Goal: Task Accomplishment & Management: Use online tool/utility

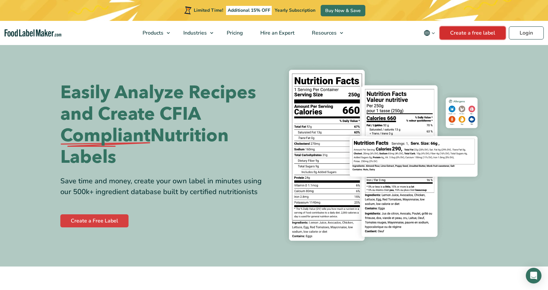
click at [472, 34] on link "Create a free label" at bounding box center [473, 32] width 66 height 13
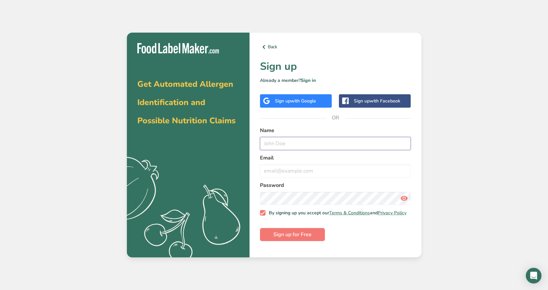
click at [296, 141] on input "text" at bounding box center [335, 143] width 151 height 13
type input "janie"
click at [294, 173] on input "email" at bounding box center [335, 170] width 151 height 13
type input "desirablesgateries@gmail.com"
click at [306, 149] on input "janie" at bounding box center [335, 143] width 151 height 13
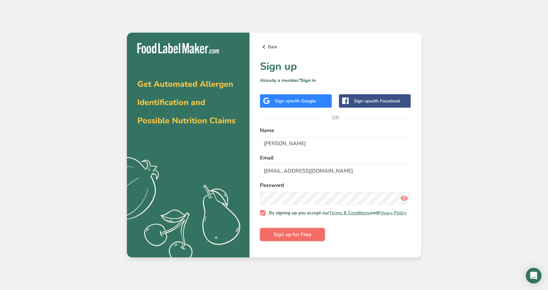
click at [304, 238] on span "Sign up for Free" at bounding box center [292, 235] width 38 height 8
click at [404, 198] on icon at bounding box center [404, 198] width 8 height 12
click at [299, 237] on span "Sign up for Free" at bounding box center [292, 235] width 38 height 8
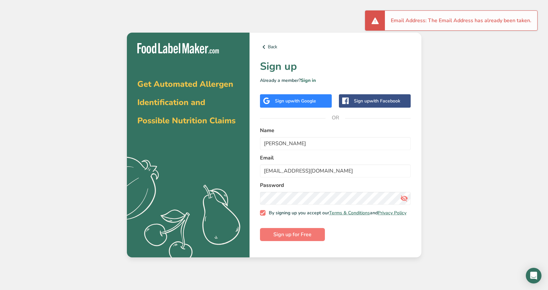
click at [446, 186] on div "Get Automated Allergen Identification and Possible Nutrition Claims .a{fill:#f5…" at bounding box center [274, 145] width 548 height 290
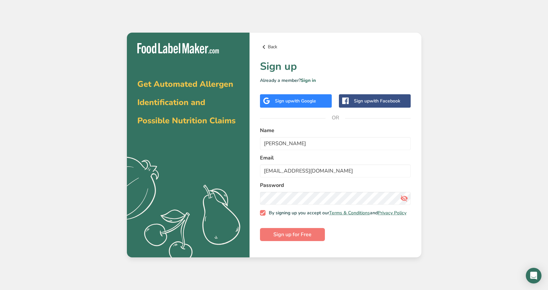
click at [266, 45] on icon at bounding box center [264, 47] width 8 height 12
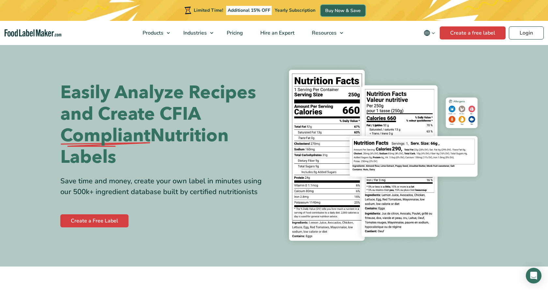
click at [346, 11] on link "Buy Now & Save" at bounding box center [343, 10] width 45 height 11
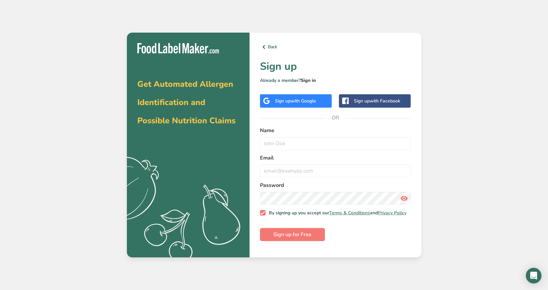
click at [305, 79] on link "Sign in" at bounding box center [308, 80] width 15 height 6
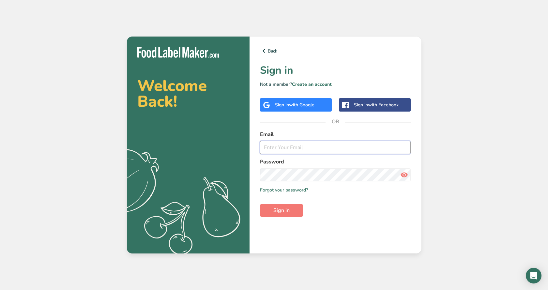
click at [299, 148] on input "email" at bounding box center [335, 147] width 151 height 13
type input "[EMAIL_ADDRESS][DOMAIN_NAME]"
click at [286, 214] on span "Sign in" at bounding box center [281, 211] width 16 height 8
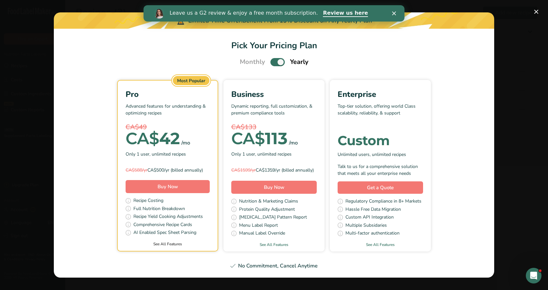
click at [162, 247] on link "See All Features" at bounding box center [168, 244] width 100 height 6
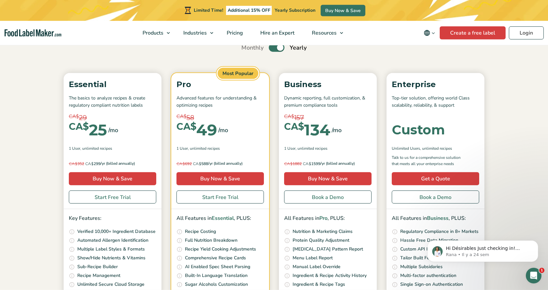
scroll to position [49, 0]
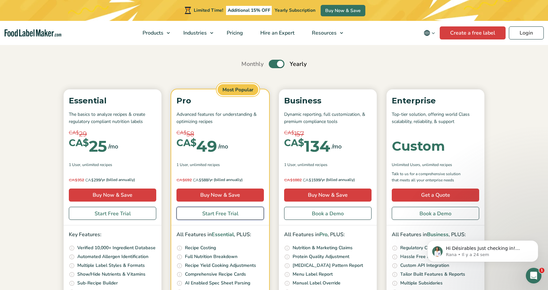
click at [225, 215] on link "Start Free Trial" at bounding box center [219, 213] width 87 height 13
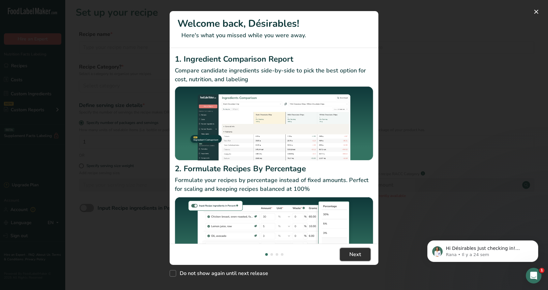
click at [359, 255] on span "Next" at bounding box center [355, 255] width 12 height 8
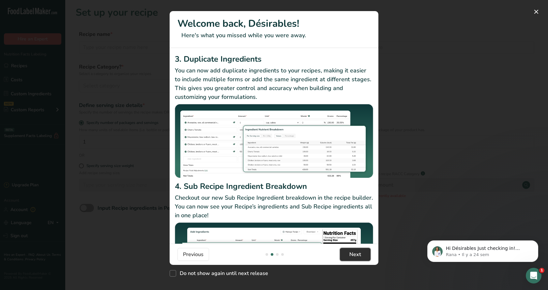
click at [359, 255] on span "Next" at bounding box center [355, 255] width 12 height 8
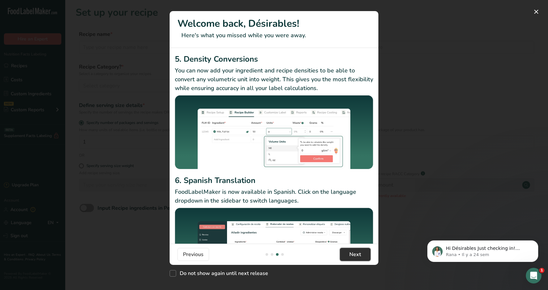
click at [359, 255] on span "Next" at bounding box center [355, 255] width 12 height 8
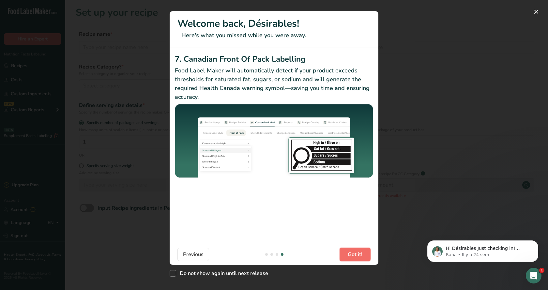
click at [359, 255] on span "Got it!" at bounding box center [355, 255] width 15 height 8
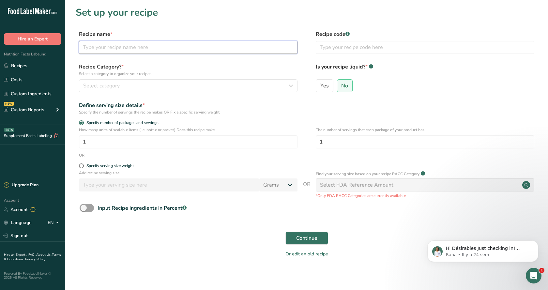
click at [88, 46] on input "text" at bounding box center [188, 47] width 219 height 13
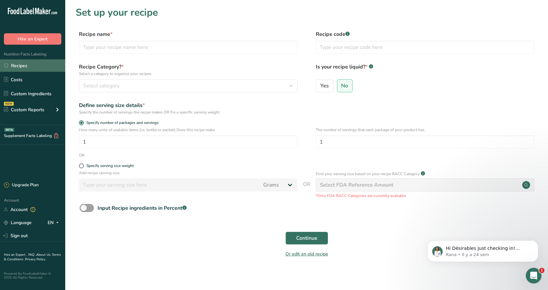
click at [20, 64] on link "Recipes" at bounding box center [32, 65] width 65 height 12
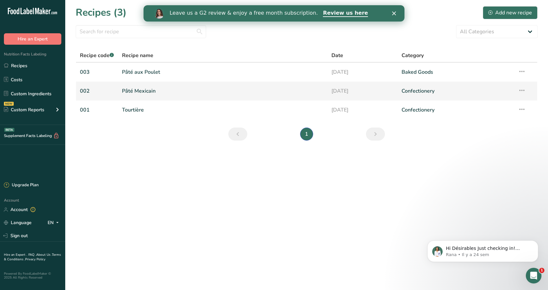
click at [122, 92] on td "Pâté Mexicain" at bounding box center [223, 91] width 210 height 19
click at [168, 93] on link "Pâté Mexicain" at bounding box center [223, 91] width 202 height 14
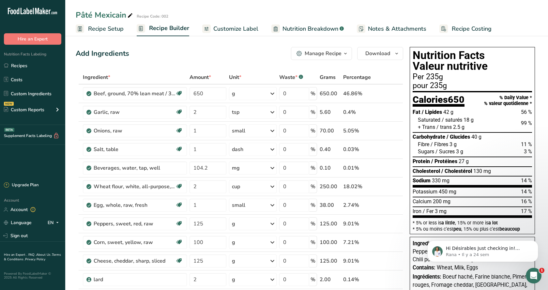
click at [432, 79] on div "Per 235g" at bounding box center [472, 77] width 119 height 8
drag, startPoint x: 205, startPoint y: 92, endPoint x: 190, endPoint y: 92, distance: 14.7
click at [191, 92] on input "650" at bounding box center [208, 93] width 37 height 13
type input "170"
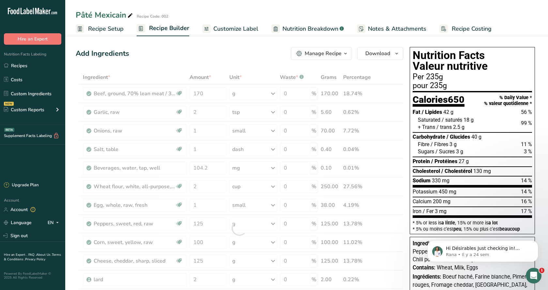
click at [230, 57] on div "Add Ingredients Manage Recipe Delete Recipe Duplicate Recipe Scale Recipe Save …" at bounding box center [240, 53] width 328 height 13
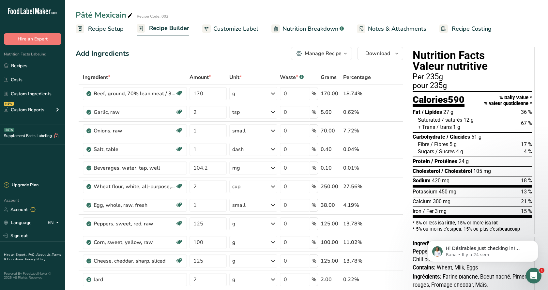
click at [231, 30] on span "Customize Label" at bounding box center [235, 28] width 45 height 9
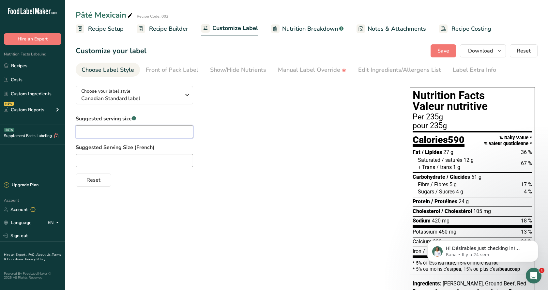
click at [126, 132] on input "text" at bounding box center [134, 131] width 117 height 13
type input "1"
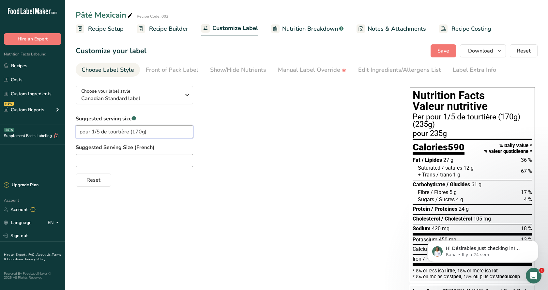
type input "pour 1/5 de tourtière (170g)"
click at [92, 159] on input "text" at bounding box center [134, 160] width 117 height 13
drag, startPoint x: 145, startPoint y: 132, endPoint x: 74, endPoint y: 132, distance: 70.8
click at [76, 132] on input "pour 1/5 de tourtière (170g)" at bounding box center [134, 131] width 117 height 13
click at [85, 163] on input "text" at bounding box center [134, 160] width 117 height 13
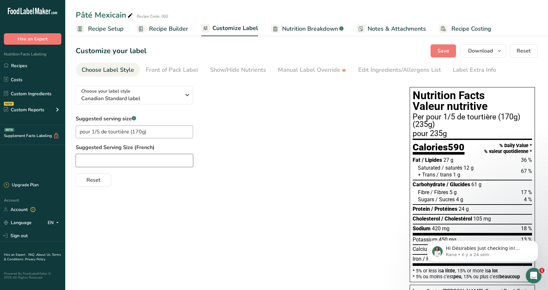
paste input "pour 1/5 de tourtière (170g)"
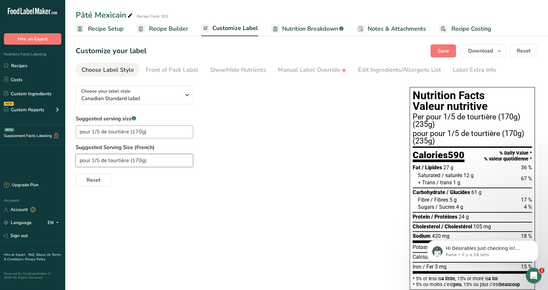
type input "pour 1/5 de tourtière (170g)"
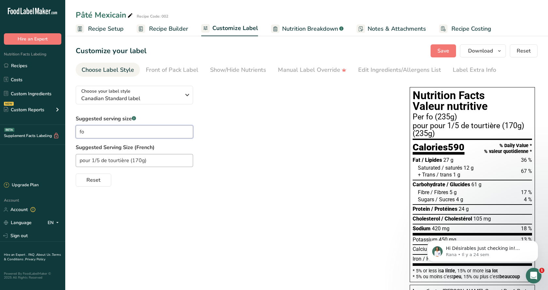
type input "f"
type input "p"
type input "Per 1/5 tourtiere (170g)"
click at [447, 48] on span "Save" at bounding box center [443, 51] width 12 height 8
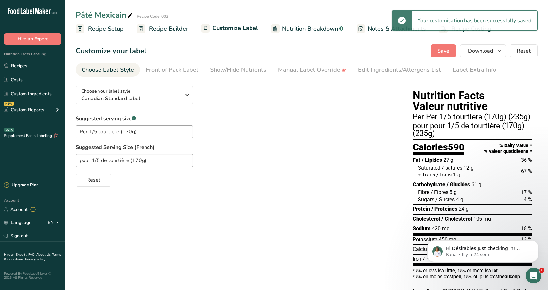
drag, startPoint x: 435, startPoint y: 133, endPoint x: 412, endPoint y: 133, distance: 23.2
click at [412, 133] on div "Nutrition Facts Valeur nutritive Per Per 1/5 tourtiere (170g) (235g) pour pour …" at bounding box center [472, 184] width 125 height 195
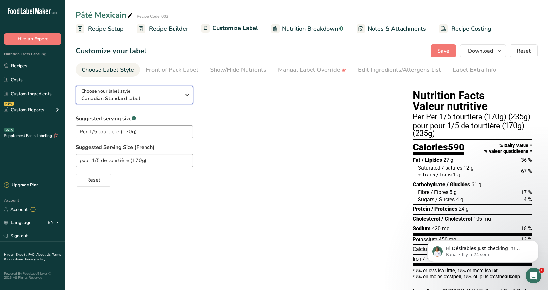
click at [187, 94] on icon "button" at bounding box center [187, 95] width 8 height 12
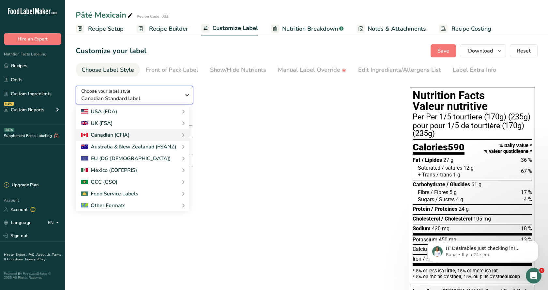
click at [187, 93] on icon "button" at bounding box center [187, 95] width 8 height 12
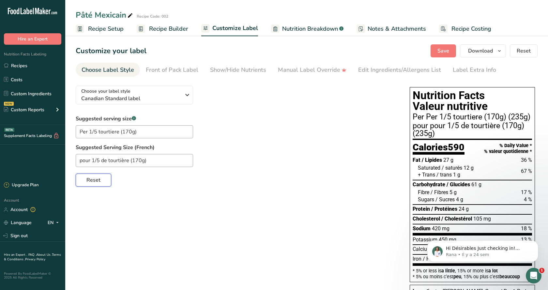
click at [94, 179] on span "Reset" at bounding box center [93, 180] width 14 height 8
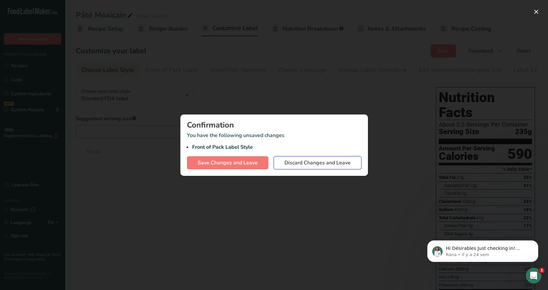
click at [330, 161] on span "Discard Changes and Leave" at bounding box center [317, 163] width 66 height 8
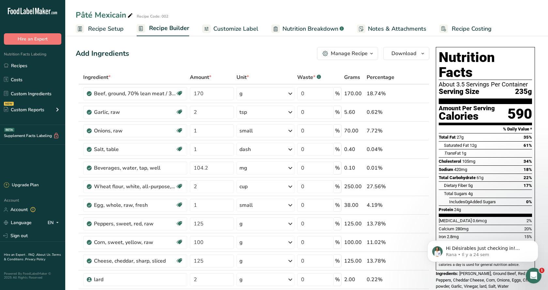
click at [232, 26] on span "Customize Label" at bounding box center [235, 28] width 45 height 9
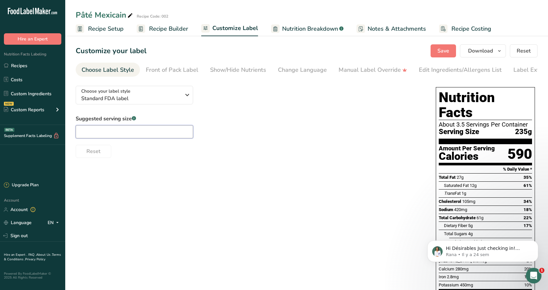
click at [125, 128] on input "text" at bounding box center [134, 131] width 117 height 13
click at [139, 131] on input "text" at bounding box center [134, 131] width 117 height 13
click at [189, 92] on icon "button" at bounding box center [187, 95] width 8 height 12
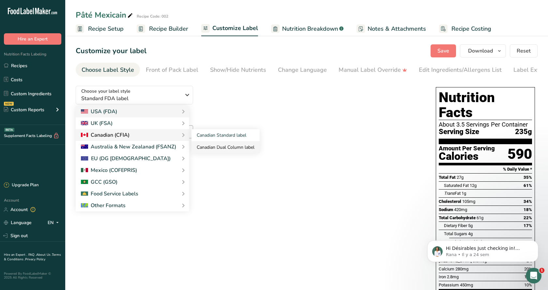
click at [200, 147] on link "Canadian Dual Column label" at bounding box center [225, 147] width 68 height 12
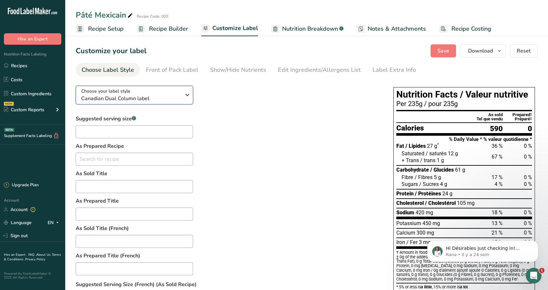
click at [185, 96] on icon "button" at bounding box center [187, 95] width 8 height 12
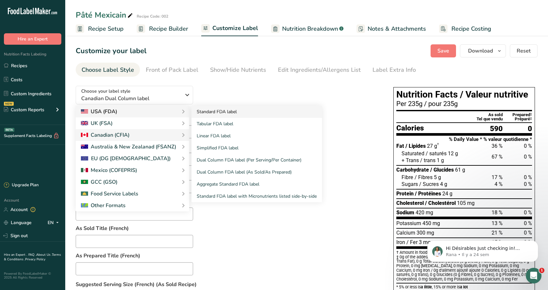
click at [215, 111] on link "Standard FDA label" at bounding box center [256, 112] width 130 height 12
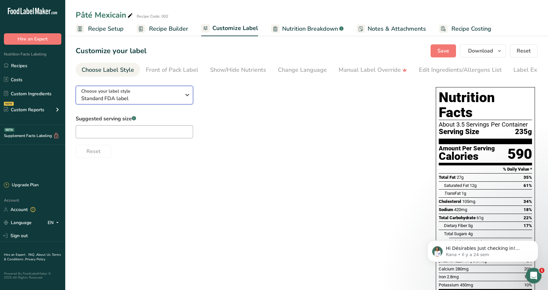
click at [186, 95] on icon "button" at bounding box center [187, 95] width 8 height 12
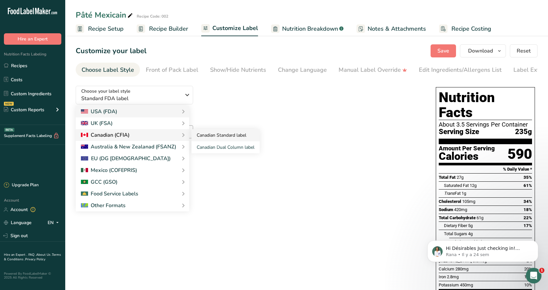
click at [198, 134] on link "Canadian Standard label" at bounding box center [225, 135] width 68 height 12
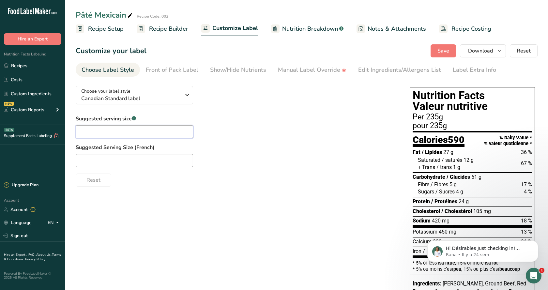
click at [91, 130] on input "text" at bounding box center [134, 131] width 117 height 13
paste input "pour 1/5 de tourtière (170g)"
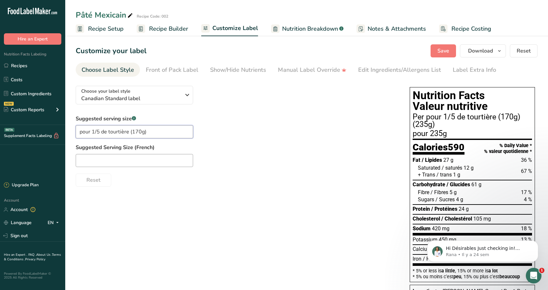
type input "pour 1/5 de tourtière (170g)"
click at [92, 160] on input "text" at bounding box center [134, 160] width 117 height 13
paste input "pour 1/5 de tourtière (170g)"
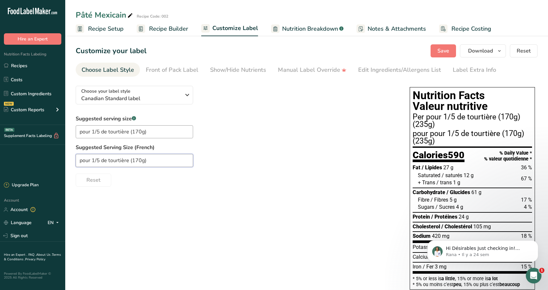
type input "pour 1/5 de tourtière (170g)"
drag, startPoint x: 435, startPoint y: 124, endPoint x: 411, endPoint y: 126, distance: 24.3
click at [411, 126] on div "Nutrition Facts Valeur nutritive Per pour 1/5 de tourtière (170g) (235g) pour p…" at bounding box center [472, 188] width 125 height 203
click at [78, 160] on input "pour 1/5 de tourtière (170g)" at bounding box center [134, 160] width 117 height 13
click at [90, 132] on input "pour 1/5 de tourtière (170g)" at bounding box center [134, 131] width 117 height 13
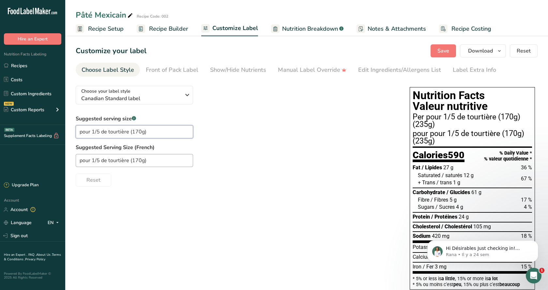
drag, startPoint x: 90, startPoint y: 132, endPoint x: 66, endPoint y: 132, distance: 24.5
click at [76, 132] on input "pour 1/5 de tourtière (170g)" at bounding box center [134, 131] width 117 height 13
click at [121, 130] on input "Per 1/5 de tourtière (170g)" at bounding box center [134, 131] width 117 height 13
click at [162, 134] on input "Per 1/5 de tourtiere (170g)" at bounding box center [134, 131] width 117 height 13
type input "Per 1/5 de tourtiere (170g)"
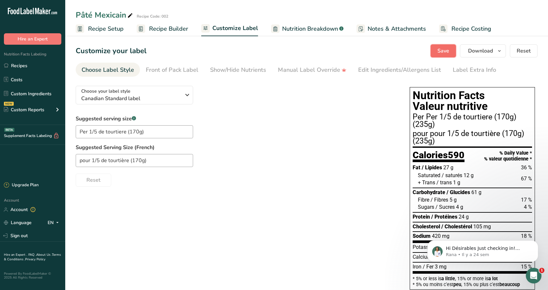
click at [441, 49] on span "Save" at bounding box center [443, 51] width 12 height 8
click at [165, 28] on span "Recipe Builder" at bounding box center [168, 28] width 39 height 9
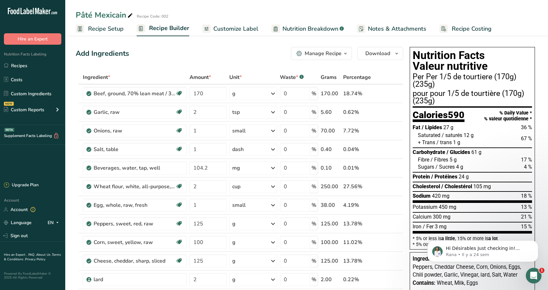
click at [323, 27] on span "Nutrition Breakdown" at bounding box center [311, 28] width 56 height 9
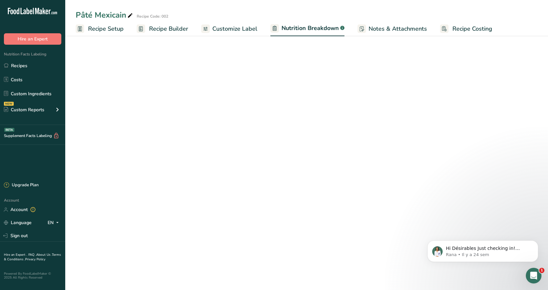
select select "Calories"
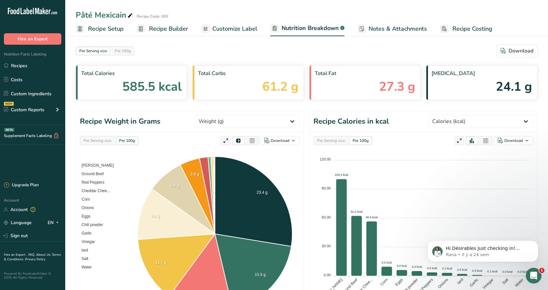
click at [111, 28] on span "Recipe Setup" at bounding box center [106, 28] width 36 height 9
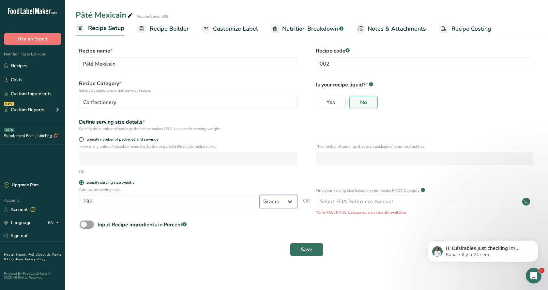
click at [259, 195] on select "Grams kg mg mcg lb oz l mL fl oz tbsp tsp cup qt gallon" at bounding box center [278, 201] width 38 height 13
drag, startPoint x: 290, startPoint y: 203, endPoint x: 63, endPoint y: 200, distance: 226.7
click at [79, 200] on input "235" at bounding box center [169, 201] width 180 height 13
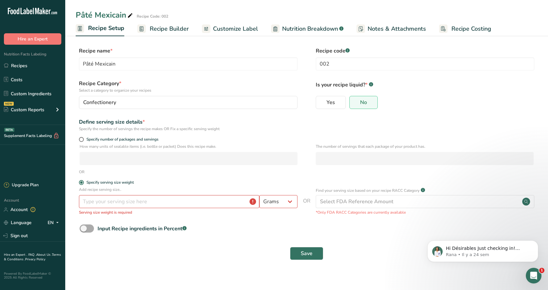
click at [85, 230] on span at bounding box center [87, 228] width 14 height 8
click at [84, 230] on input "Input Recipe ingredients in Percent .a-a{fill:#347362;}.b-a{fill:#fff;}" at bounding box center [82, 228] width 4 height 4
checkbox input "true"
click at [239, 223] on form "Recipe name * Pâté Mexicain Recipe code .a-a{fill:#347362;}.b-a{fill:#fff;} 002…" at bounding box center [307, 170] width 462 height 246
click at [307, 282] on span "Save" at bounding box center [307, 282] width 12 height 8
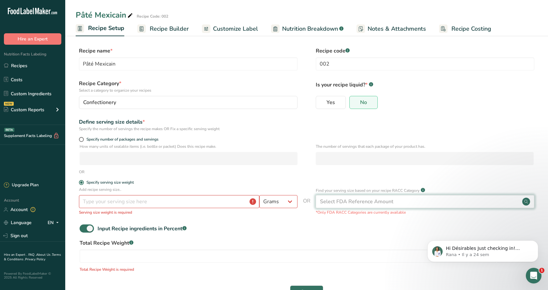
click at [426, 200] on div "Select FDA Reference Amount" at bounding box center [425, 201] width 219 height 13
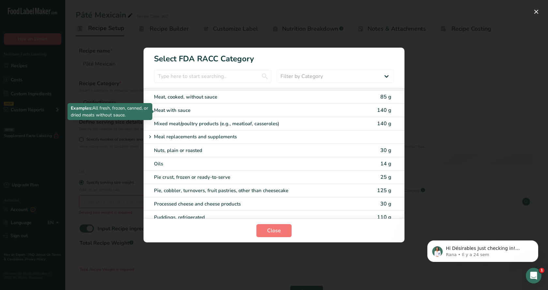
scroll to position [818, 0]
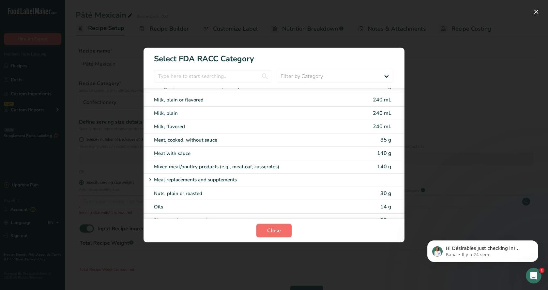
click at [282, 228] on button "Close" at bounding box center [273, 230] width 35 height 13
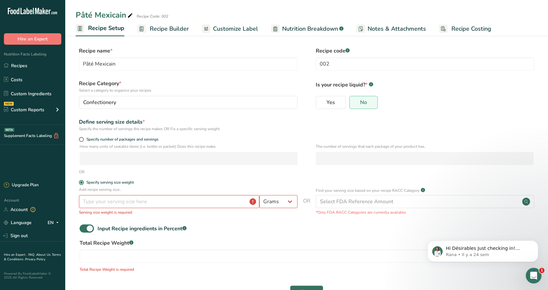
scroll to position [0, 0]
click at [259, 195] on select "Grams kg mg mcg lb oz l mL fl oz tbsp tsp cup qt gallon" at bounding box center [278, 201] width 38 height 13
click at [290, 201] on select "Grams kg mg mcg lb oz l mL fl oz tbsp tsp cup qt gallon" at bounding box center [278, 201] width 38 height 13
click at [81, 141] on span at bounding box center [81, 139] width 5 height 5
click at [81, 141] on input "Specify number of packages and servings" at bounding box center [81, 139] width 4 height 4
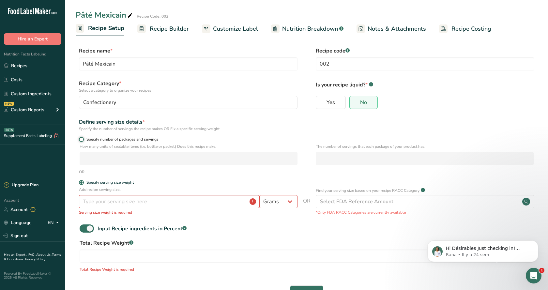
radio input "true"
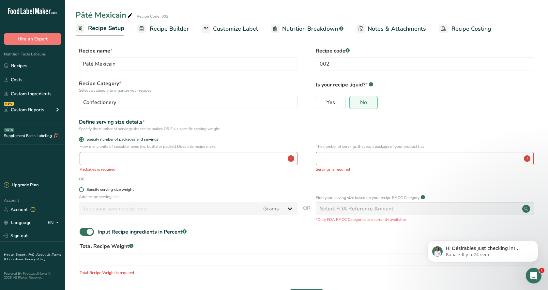
click at [81, 190] on span at bounding box center [81, 189] width 5 height 5
click at [81, 190] on input "Specify serving size weight" at bounding box center [81, 190] width 4 height 4
radio input "true"
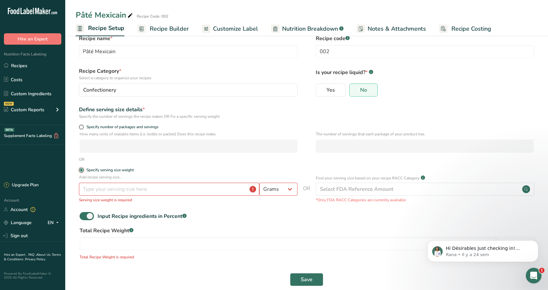
scroll to position [23, 0]
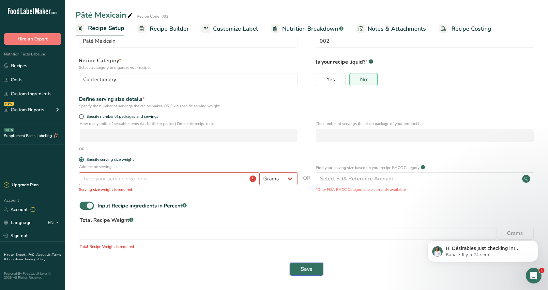
click at [300, 271] on button "Save" at bounding box center [306, 269] width 33 height 13
click at [390, 177] on div "Select FDA Reference Amount" at bounding box center [356, 179] width 73 height 8
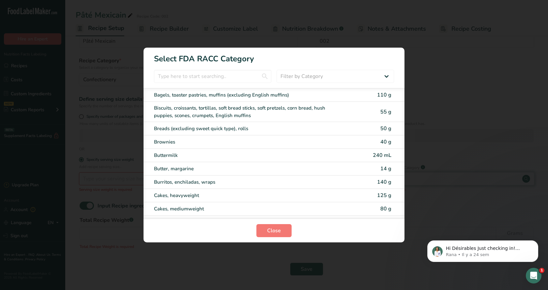
scroll to position [818, 0]
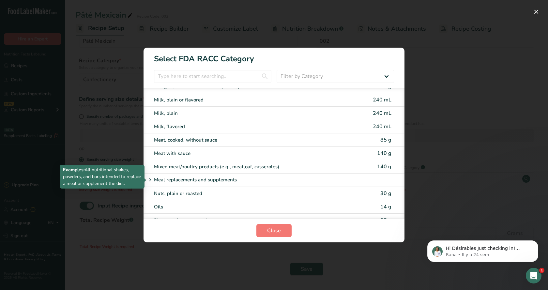
click at [219, 180] on p "Meal replacements and supplements" at bounding box center [195, 180] width 83 height 8
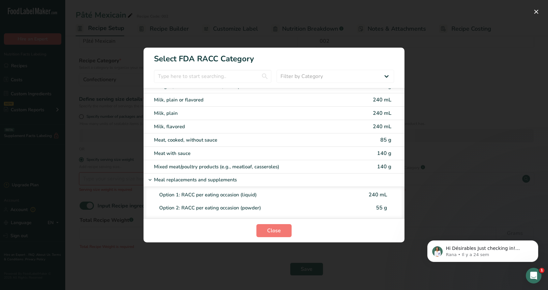
click at [219, 180] on p "Meal replacements and supplements" at bounding box center [195, 180] width 83 height 8
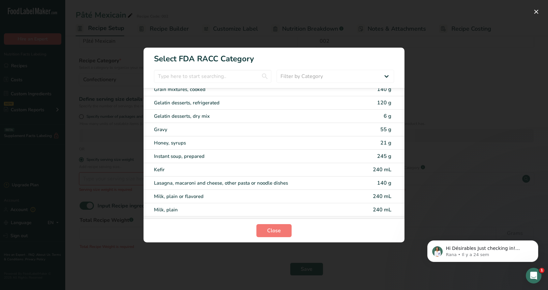
scroll to position [205, 0]
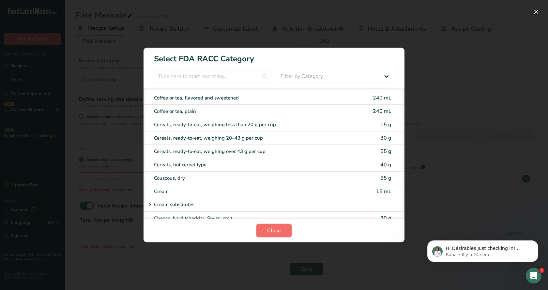
click at [279, 228] on span "Close" at bounding box center [274, 231] width 14 height 8
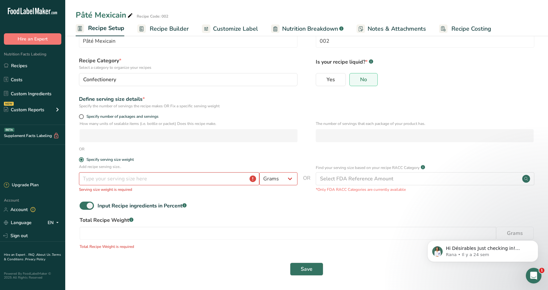
scroll to position [0, 0]
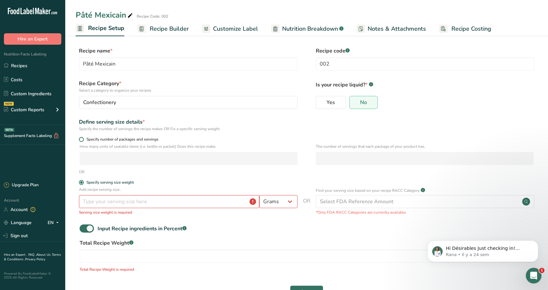
click at [82, 140] on span at bounding box center [81, 139] width 5 height 5
click at [82, 140] on input "Specify number of packages and servings" at bounding box center [81, 139] width 4 height 4
radio input "true"
radio input "false"
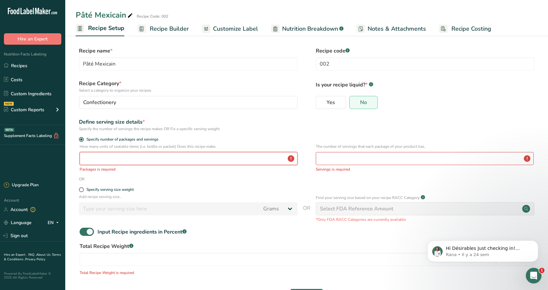
click at [94, 159] on input "number" at bounding box center [189, 158] width 218 height 13
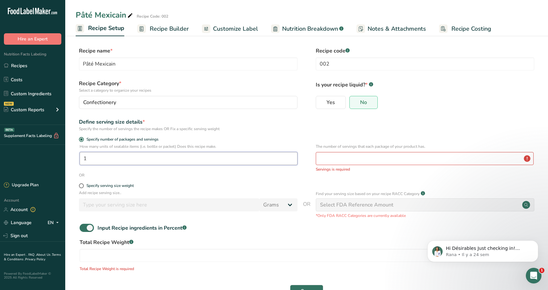
type input "1"
click at [351, 159] on input "number" at bounding box center [425, 158] width 218 height 13
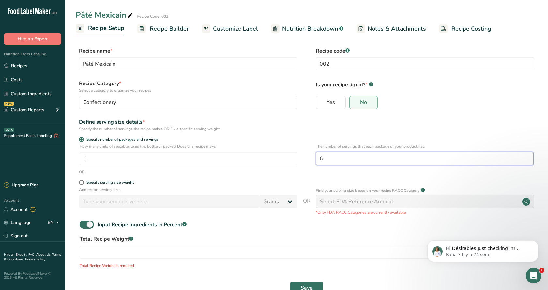
scroll to position [19, 0]
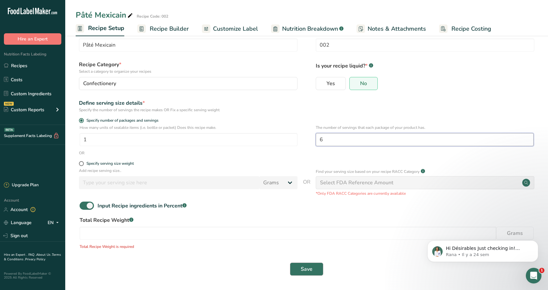
type input "6"
click at [304, 269] on span "Save" at bounding box center [307, 269] width 12 height 8
drag, startPoint x: 90, startPoint y: 204, endPoint x: 35, endPoint y: 198, distance: 55.4
click at [35, 198] on div ".a-20{fill:#fff;} Hire an Expert Nutrition Facts Labeling Recipes Costs Custom …" at bounding box center [274, 135] width 548 height 309
drag, startPoint x: 91, startPoint y: 205, endPoint x: 83, endPoint y: 205, distance: 7.9
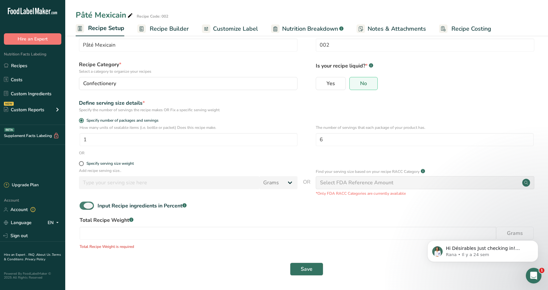
click at [83, 205] on span at bounding box center [87, 206] width 14 height 8
click at [122, 232] on input "number" at bounding box center [288, 233] width 417 height 13
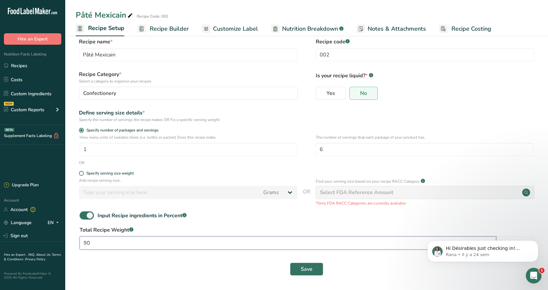
type input "900"
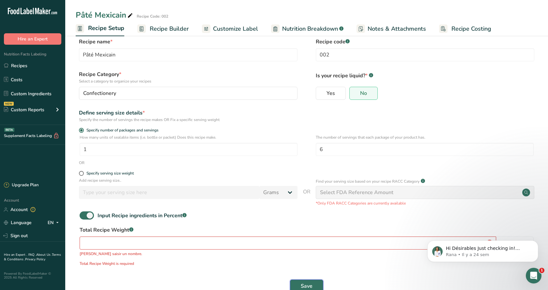
click at [303, 284] on span "Save" at bounding box center [307, 286] width 12 height 8
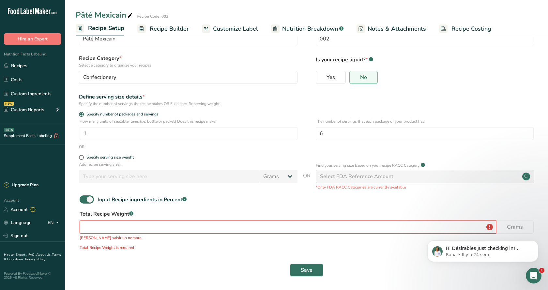
scroll to position [26, 0]
click at [515, 228] on html "Hi Désirables Just checking in! How’s everything going with FLM so far? If you’…" at bounding box center [483, 228] width 130 height 3
click at [83, 198] on span at bounding box center [87, 198] width 14 height 8
click at [83, 198] on input "Input Recipe ingredients in Percent .a-a{fill:#347362;}.b-a{fill:#fff;}" at bounding box center [82, 198] width 4 height 4
checkbox input "false"
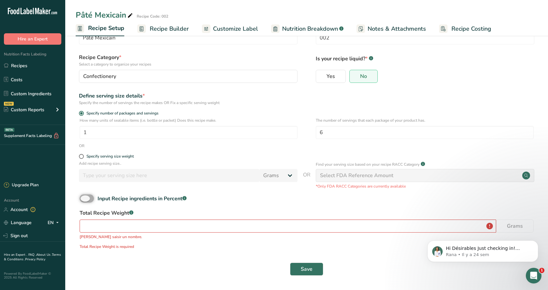
scroll to position [0, 0]
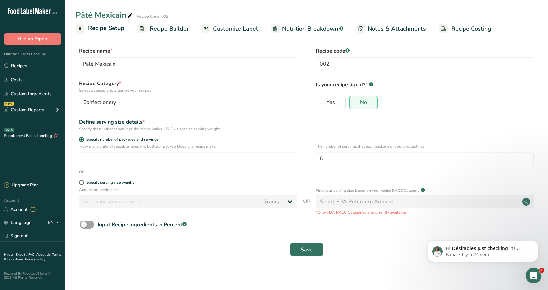
click at [448, 206] on div "Select FDA Reference Amount" at bounding box center [425, 201] width 219 height 13
click at [448, 203] on div "Select FDA Reference Amount" at bounding box center [425, 201] width 219 height 13
click at [530, 205] on icon at bounding box center [526, 202] width 8 height 8
click at [528, 201] on circle at bounding box center [526, 202] width 8 height 8
click at [319, 246] on button "Save" at bounding box center [306, 249] width 33 height 13
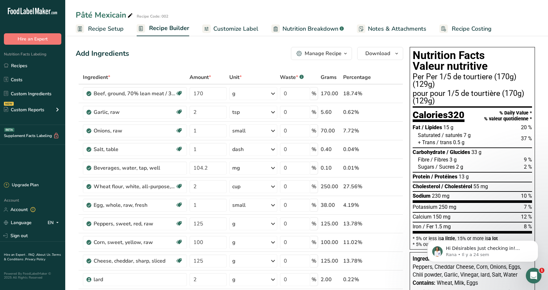
click at [114, 27] on span "Recipe Setup" at bounding box center [106, 28] width 36 height 9
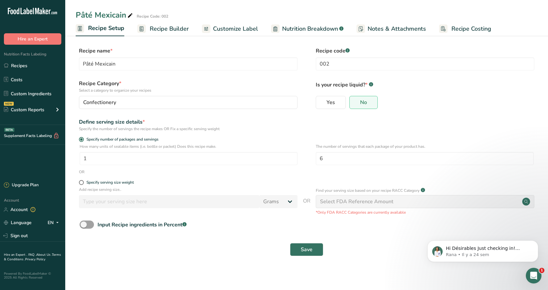
click at [168, 26] on span "Recipe Builder" at bounding box center [169, 28] width 39 height 9
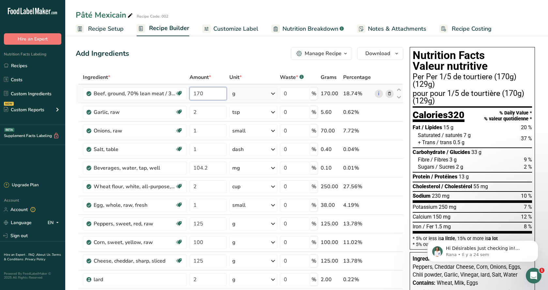
click at [203, 94] on input "170" at bounding box center [208, 93] width 37 height 13
click at [232, 25] on span "Customize Label" at bounding box center [235, 28] width 45 height 9
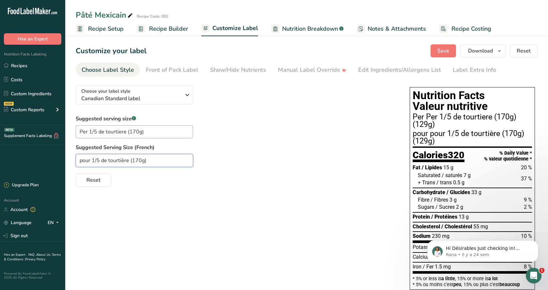
click at [146, 161] on input "pour 1/5 de tourtière (170g)" at bounding box center [134, 160] width 117 height 13
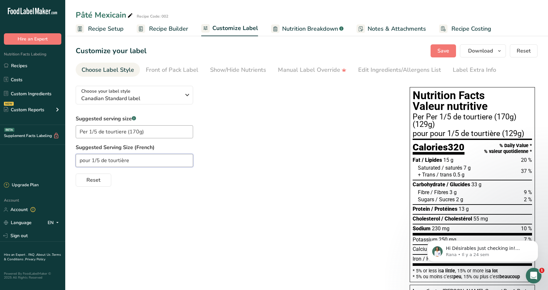
type input "pour 1/5 de tourtière"
click at [142, 130] on input "Per 1/5 de tourtiere (170g)" at bounding box center [134, 131] width 117 height 13
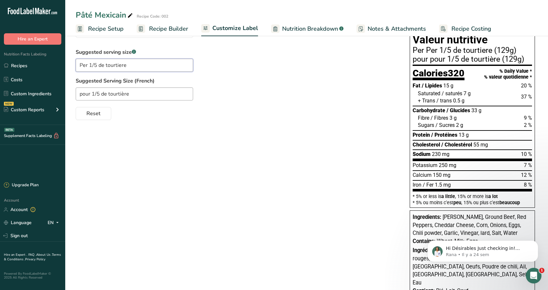
scroll to position [95, 0]
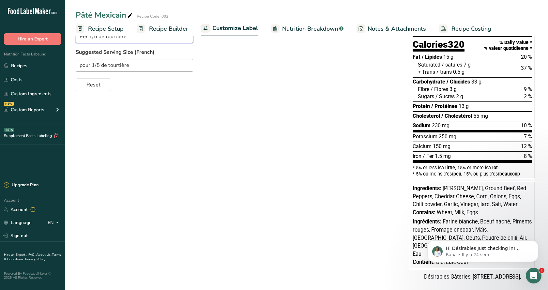
type input "Per 1/5 de tourtiere"
click at [377, 217] on div "Choose your label style Canadian Standard label USA (FDA) Standard FDA label Ta…" at bounding box center [307, 136] width 462 height 302
click at [525, 216] on div "Contains: Wheat, Milk, Eggs" at bounding box center [472, 213] width 119 height 8
drag, startPoint x: 519, startPoint y: 231, endPoint x: 942, endPoint y: 451, distance: 476.1
click at [519, 229] on html "Hi Désirables Just checking in! How’s everything going with FLM so far? If you’…" at bounding box center [483, 228] width 130 height 3
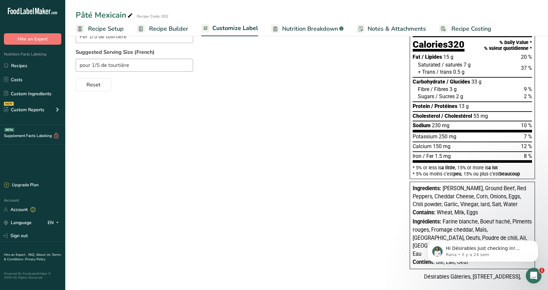
scroll to position [0, 0]
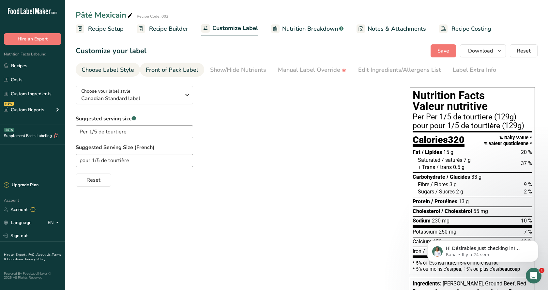
click at [172, 67] on div "Front of Pack Label" at bounding box center [172, 70] width 53 height 9
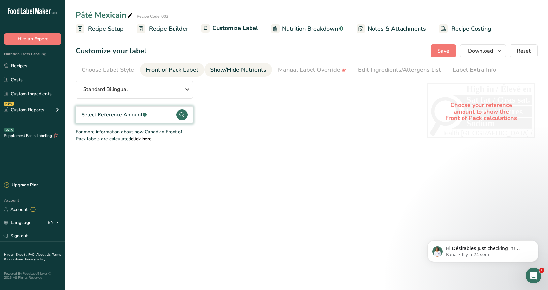
click at [231, 68] on div "Show/Hide Nutrients" at bounding box center [238, 70] width 56 height 9
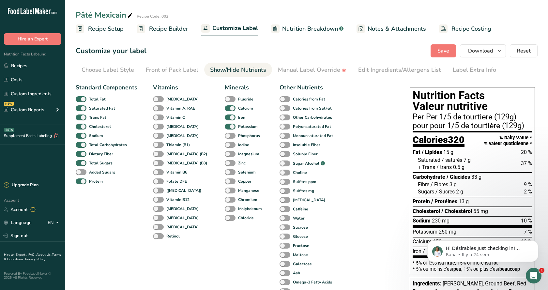
click at [319, 27] on span "Nutrition Breakdown" at bounding box center [310, 28] width 56 height 9
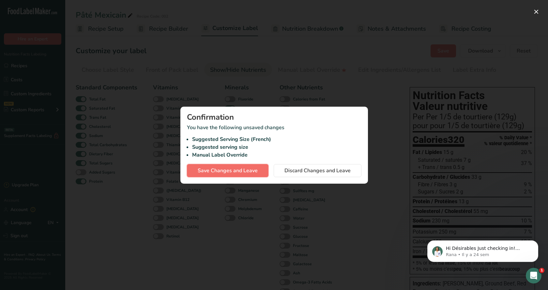
click at [252, 171] on span "Save Changes and Leave" at bounding box center [228, 171] width 60 height 8
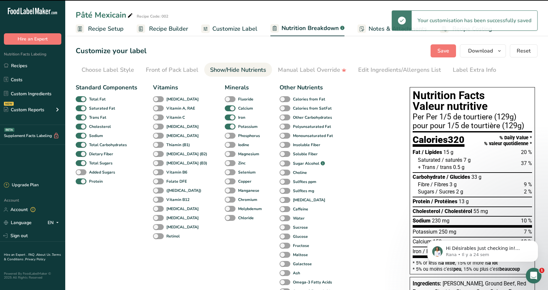
select select "Calories"
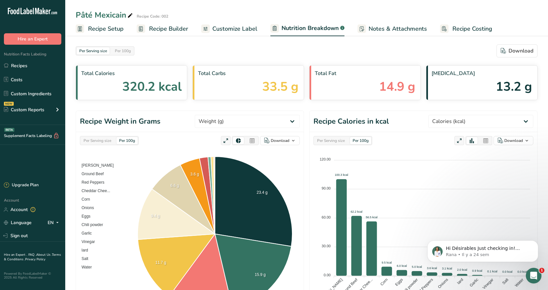
click at [385, 30] on span "Notes & Attachments" at bounding box center [398, 28] width 58 height 9
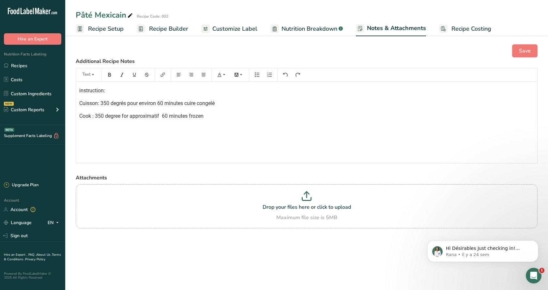
click at [105, 133] on div "instruction: Cuisson: 350 degrés pour environ 60 minutes cuire congelé Cook : 3…" at bounding box center [306, 123] width 461 height 82
click at [110, 117] on span "Cook : 350 degree for approximatif 60 minutes frozen" at bounding box center [141, 116] width 124 height 6
click at [114, 126] on div "instruction: Cuisson: 350 degrés pour environ 60 minutes cuire congelé Cook : 3…" at bounding box center [306, 123] width 461 height 82
click at [112, 117] on span "Cook : 350 dagree for approximatif 60 minutes frozen" at bounding box center [141, 116] width 125 height 6
click at [120, 116] on span "Cook : 350 degree for approximatif 60 minutes frozen" at bounding box center [141, 116] width 124 height 6
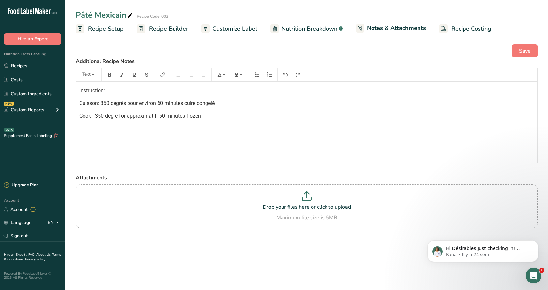
click at [142, 147] on div "instruction: Cuisson: 350 degrés pour environ 60 minutes cuire congelé Cook : 3…" at bounding box center [306, 123] width 461 height 82
click at [180, 129] on div "instruction: Cuisson: 350 degrés pour environ 60 minutes cuire congelé Cook : 3…" at bounding box center [306, 123] width 461 height 82
click at [199, 116] on span "Cook : 350 degre for approximatif 60 minutes frozen" at bounding box center [140, 116] width 122 height 6
click at [174, 136] on div "instruction: Cuisson: 350 degrés pour environ 60 minutes cuire congelé Cook : 3…" at bounding box center [306, 123] width 461 height 82
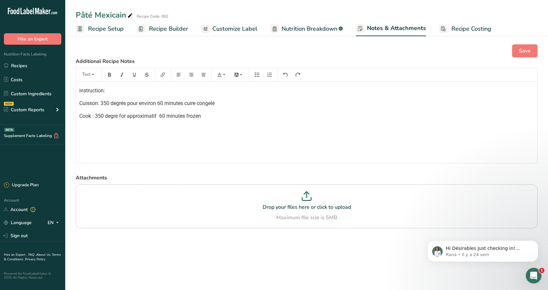
click at [118, 117] on span "Cook : 350 degre for approximatif 60 minutes frozen" at bounding box center [140, 116] width 122 height 6
click at [524, 46] on button "Save" at bounding box center [524, 50] width 25 height 13
click at [107, 27] on span "Recipe Setup" at bounding box center [106, 28] width 36 height 9
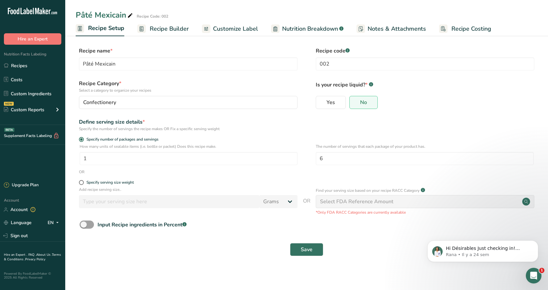
click at [164, 30] on span "Recipe Builder" at bounding box center [169, 28] width 39 height 9
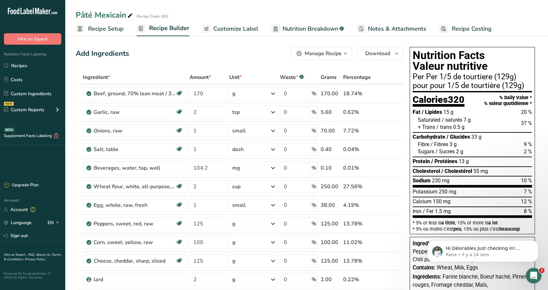
click at [234, 29] on span "Customize Label" at bounding box center [235, 28] width 45 height 9
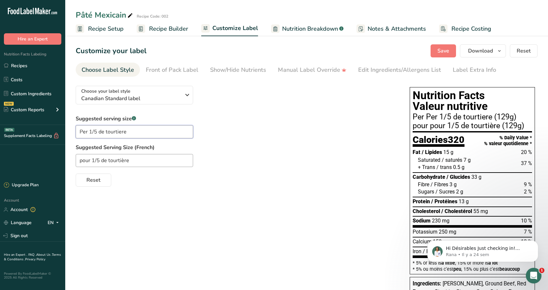
click at [97, 130] on input "Per 1/5 de tourtiere" at bounding box center [134, 131] width 117 height 13
type input "Per 1/6 de tourtiere"
click at [99, 161] on input "pour 1/5 de tourtière" at bounding box center [134, 160] width 117 height 13
type input "pour 1/6 de tourtière"
click at [102, 180] on button "Reset" at bounding box center [94, 180] width 36 height 13
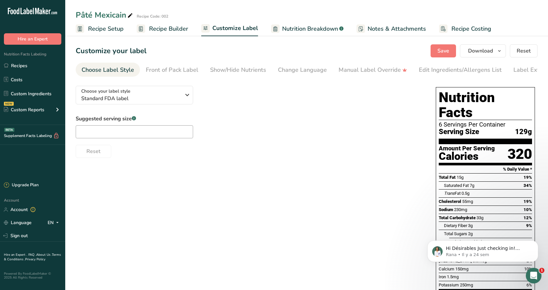
click at [234, 26] on span "Customize Label" at bounding box center [235, 28] width 46 height 9
click at [293, 28] on span "Nutrition Breakdown" at bounding box center [310, 28] width 56 height 9
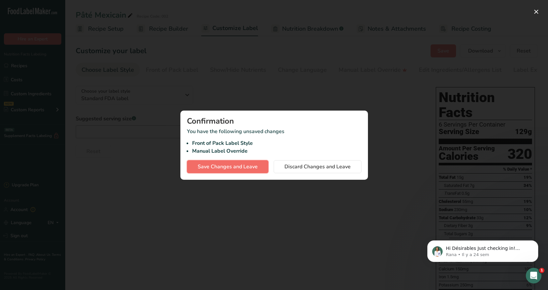
click at [241, 163] on span "Save Changes and Leave" at bounding box center [228, 167] width 60 height 8
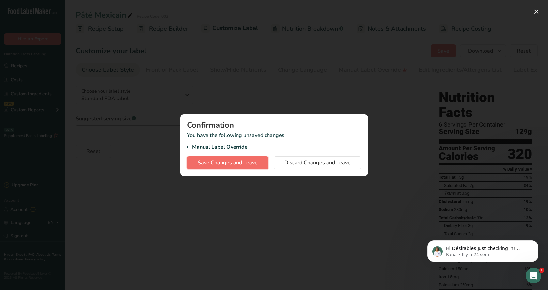
click at [241, 163] on span "Save Changes and Leave" at bounding box center [228, 163] width 60 height 8
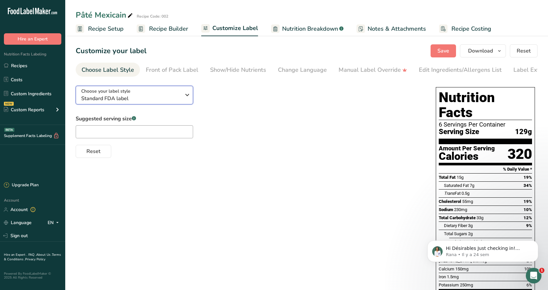
click at [186, 93] on icon "button" at bounding box center [187, 95] width 8 height 12
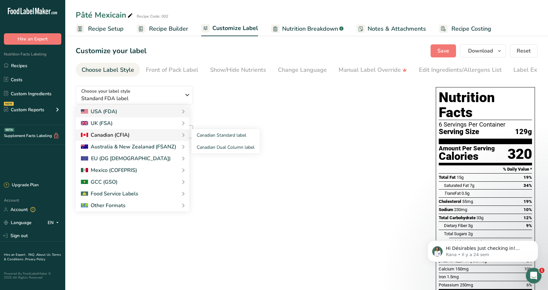
click at [182, 134] on icon at bounding box center [183, 135] width 8 height 12
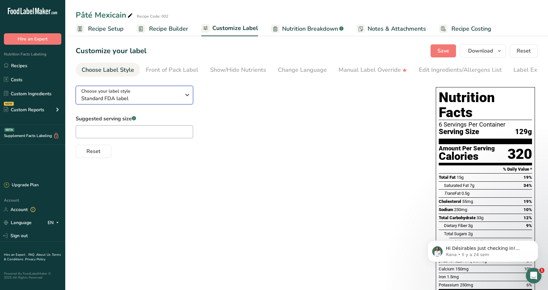
click at [188, 94] on icon "button" at bounding box center [187, 95] width 8 height 12
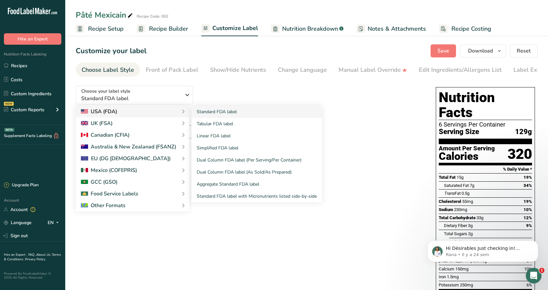
click at [184, 135] on div "Standard FDA label Tabular FDA label Linear FDA label Simplified FDA label Dual…" at bounding box center [253, 154] width 138 height 97
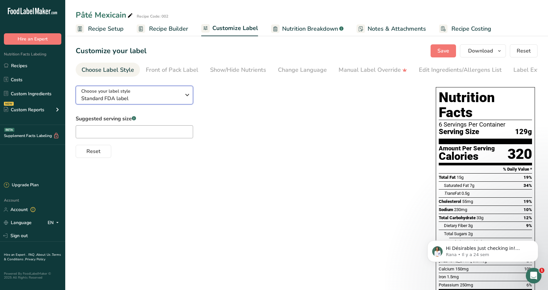
click at [186, 95] on icon "button" at bounding box center [187, 95] width 8 height 12
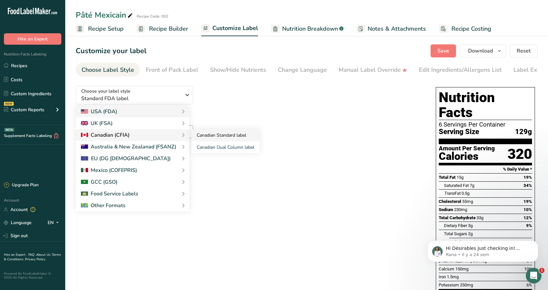
click at [206, 136] on link "Canadian Standard label" at bounding box center [225, 135] width 68 height 12
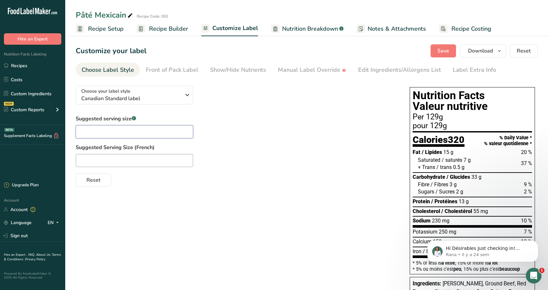
click at [132, 130] on input "text" at bounding box center [134, 131] width 117 height 13
paste input "pour 1/5 de tourtière (170g)"
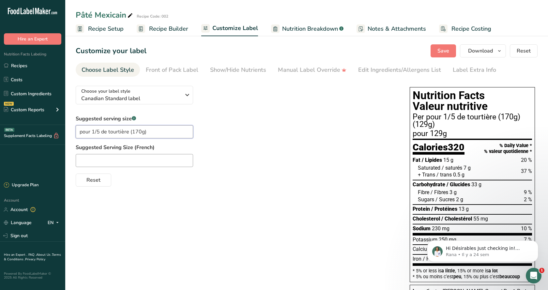
type input "pour 1/5 de tourtière (170g)"
click at [113, 163] on input "text" at bounding box center [134, 160] width 117 height 13
paste input "pour 1/5 de tourtière (170g)"
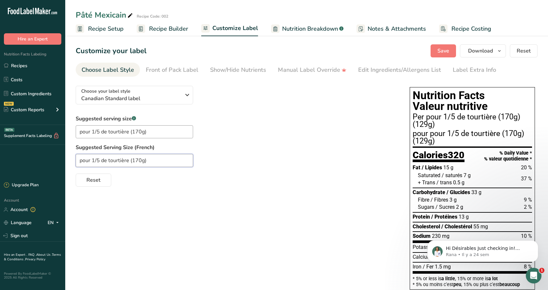
drag, startPoint x: 147, startPoint y: 161, endPoint x: 130, endPoint y: 161, distance: 17.3
click at [130, 161] on input "pour 1/5 de tourtière (170g)" at bounding box center [134, 160] width 117 height 13
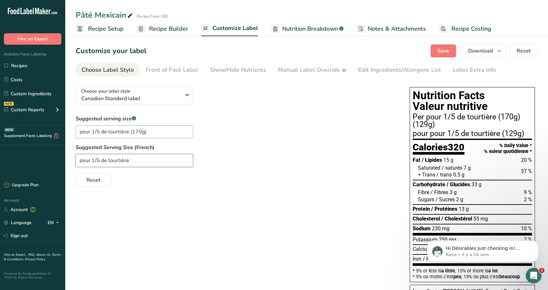
type input "pour 1/5 de tourtière"
click at [146, 133] on input "pour 1/5 de tourtière (170g)" at bounding box center [134, 131] width 117 height 13
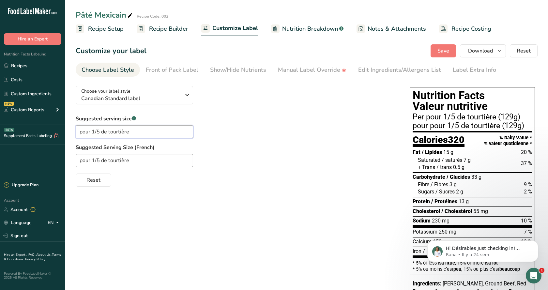
click at [99, 131] on input "pour 1/5 de tourtière" at bounding box center [134, 131] width 117 height 13
type input "pour 1/6 de tourtière"
click at [98, 160] on input "pour 1/5 de tourtière" at bounding box center [134, 160] width 117 height 13
click at [99, 160] on input "pour 1/5 de tourtière" at bounding box center [134, 160] width 117 height 13
type input "pour 1/6 de tourtière"
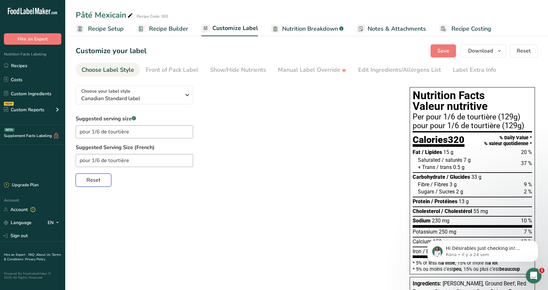
click at [99, 178] on span "Reset" at bounding box center [93, 180] width 14 height 8
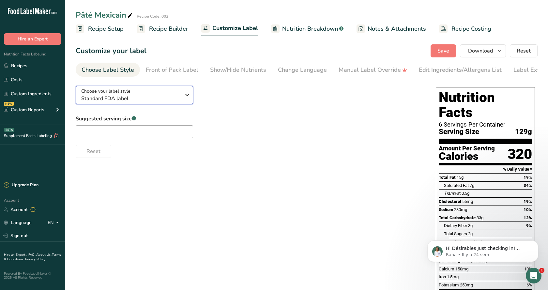
click at [183, 94] on icon "button" at bounding box center [187, 95] width 8 height 12
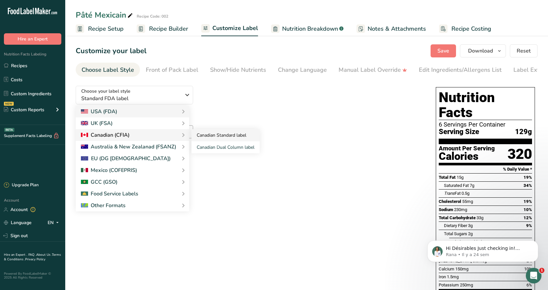
click at [212, 133] on link "Canadian Standard label" at bounding box center [225, 135] width 68 height 12
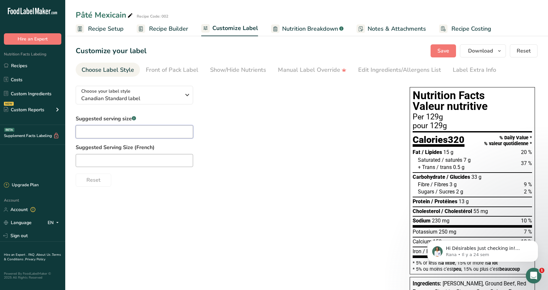
click at [92, 130] on input "text" at bounding box center [134, 131] width 117 height 13
paste input "pour 1/5 de tourtière (170g)"
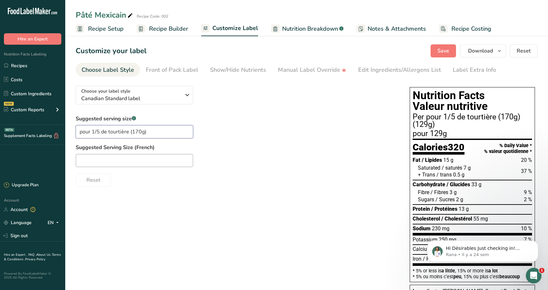
type input "pour 1/5 de tourtière (170g)"
click at [107, 157] on input "text" at bounding box center [134, 160] width 117 height 13
paste input "pour 1/5 de tourtière (170g)"
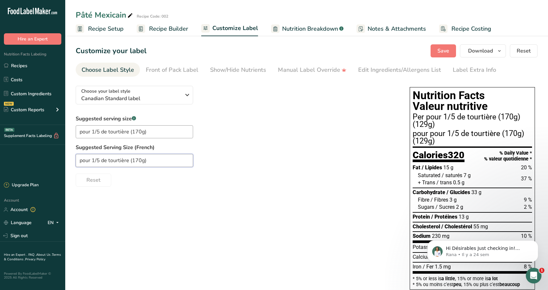
type input "pour 1/5 de tourtière (170g)"
click at [100, 131] on input "pour 1/5 de tourtière (170g)" at bounding box center [134, 131] width 117 height 13
type input "pour 1/6 de tourtière (170g)"
click at [99, 160] on input "pour 1/5 de tourtière (170g)" at bounding box center [134, 160] width 117 height 13
click at [145, 161] on input "pour 1/6 de tourtière (170g)" at bounding box center [134, 160] width 117 height 13
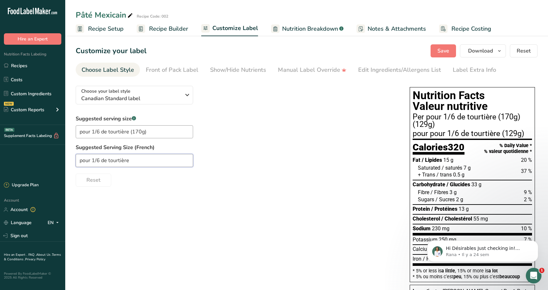
type input "pour 1/6 de tourtière"
click at [148, 132] on input "pour 1/6 de tourtière (170g)" at bounding box center [134, 131] width 117 height 13
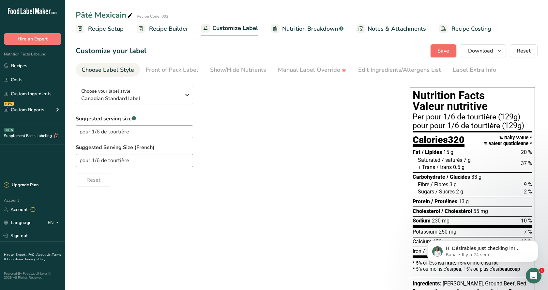
click at [444, 50] on span "Save" at bounding box center [443, 51] width 12 height 8
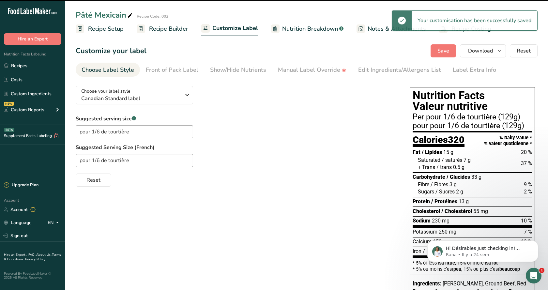
type input "pour 1/6 de tourtière"
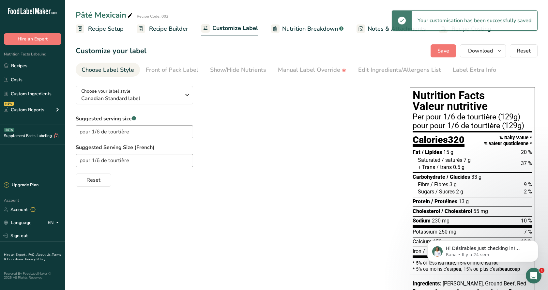
click at [99, 29] on span "Recipe Setup" at bounding box center [106, 28] width 36 height 9
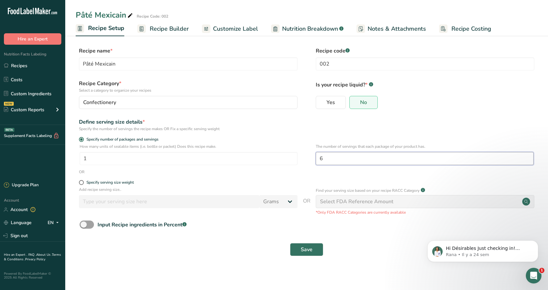
click at [325, 161] on input "6" at bounding box center [425, 158] width 218 height 13
type input "5"
click at [308, 249] on span "Save" at bounding box center [307, 250] width 12 height 8
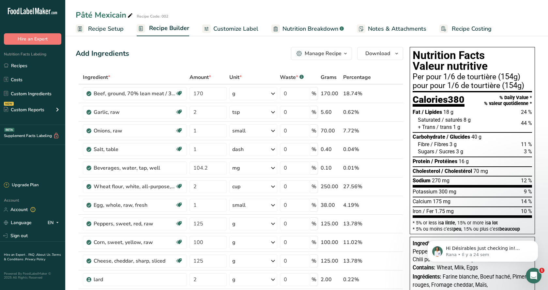
click at [104, 24] on span "Recipe Setup" at bounding box center [106, 28] width 36 height 9
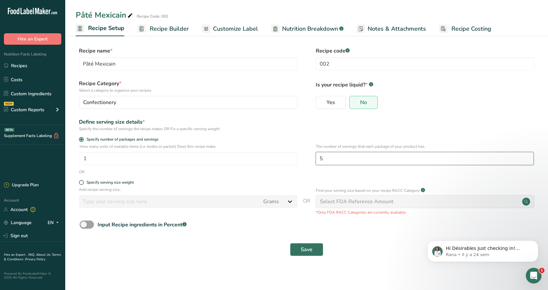
click at [323, 158] on input "5" at bounding box center [425, 158] width 218 height 13
type input "4.75"
click at [304, 247] on span "Save" at bounding box center [307, 250] width 12 height 8
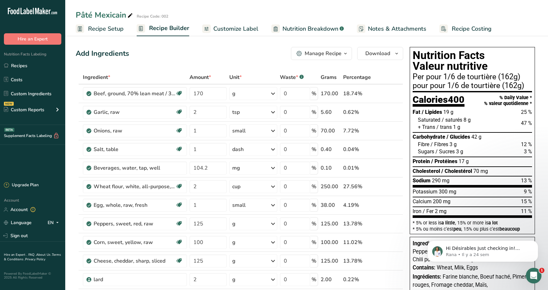
click at [103, 28] on span "Recipe Setup" at bounding box center [106, 28] width 36 height 9
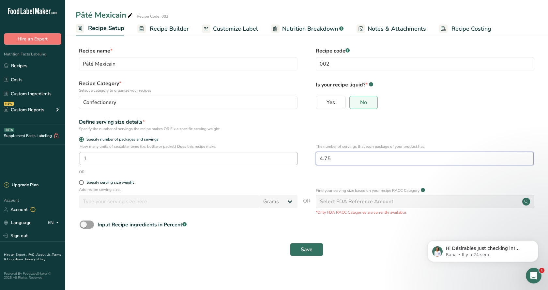
drag, startPoint x: 333, startPoint y: 158, endPoint x: 287, endPoint y: 157, distance: 46.0
click at [316, 157] on input "4.75" at bounding box center [425, 158] width 218 height 13
type input "5.5"
click at [290, 243] on button "Save" at bounding box center [306, 249] width 33 height 13
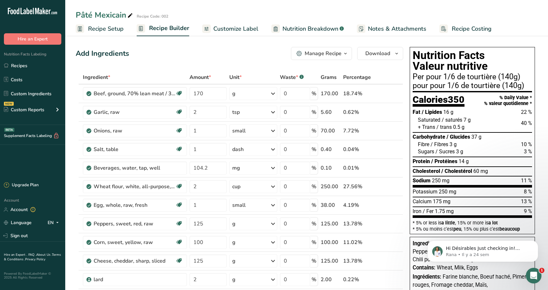
click at [96, 30] on span "Recipe Setup" at bounding box center [106, 28] width 36 height 9
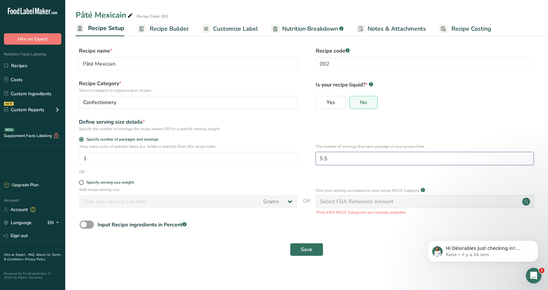
click at [331, 157] on input "5.5" at bounding box center [425, 158] width 218 height 13
type input "5"
type input "5.75"
click at [290, 243] on button "Save" at bounding box center [306, 249] width 33 height 13
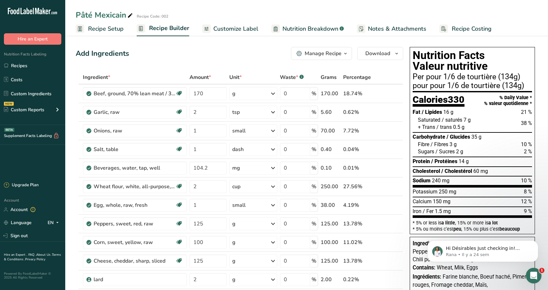
click at [114, 28] on span "Recipe Setup" at bounding box center [106, 28] width 36 height 9
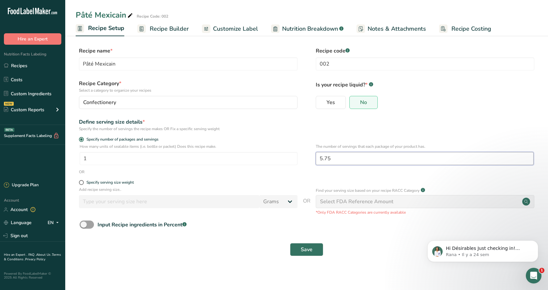
drag, startPoint x: 334, startPoint y: 160, endPoint x: 317, endPoint y: 163, distance: 16.6
click at [317, 163] on input "5.75" at bounding box center [425, 158] width 218 height 13
type input "5.90"
click at [290, 243] on button "Save" at bounding box center [306, 249] width 33 height 13
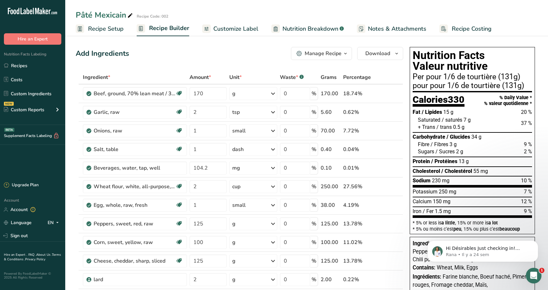
click at [103, 28] on span "Recipe Setup" at bounding box center [106, 28] width 36 height 9
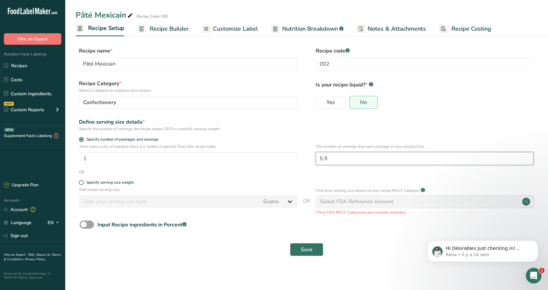
click at [316, 157] on input "5.9" at bounding box center [425, 158] width 218 height 13
click at [323, 159] on input "5.9" at bounding box center [425, 158] width 218 height 13
type input "5"
type input "6"
click at [290, 243] on button "Save" at bounding box center [306, 249] width 33 height 13
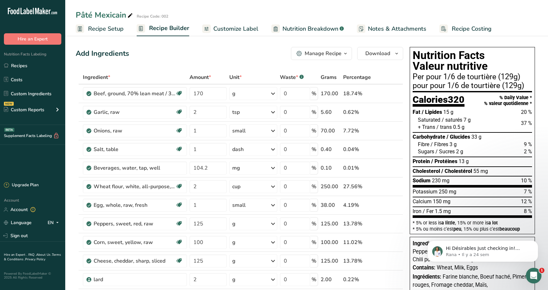
click at [102, 30] on span "Recipe Setup" at bounding box center [106, 28] width 36 height 9
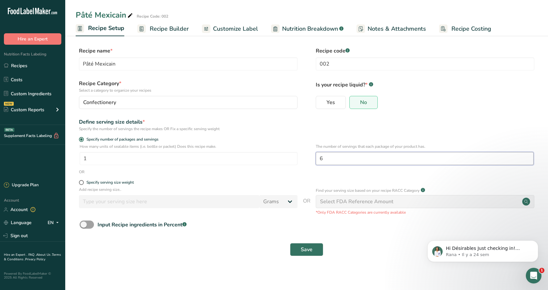
drag, startPoint x: 330, startPoint y: 157, endPoint x: 315, endPoint y: 158, distance: 14.7
click at [316, 158] on input "6" at bounding box center [425, 158] width 218 height 13
type input "5.55"
click at [311, 248] on span "Save" at bounding box center [307, 250] width 12 height 8
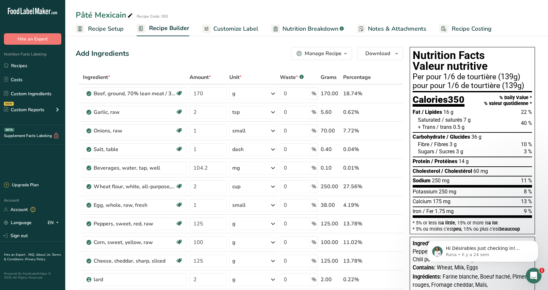
click at [99, 31] on span "Recipe Setup" at bounding box center [106, 28] width 36 height 9
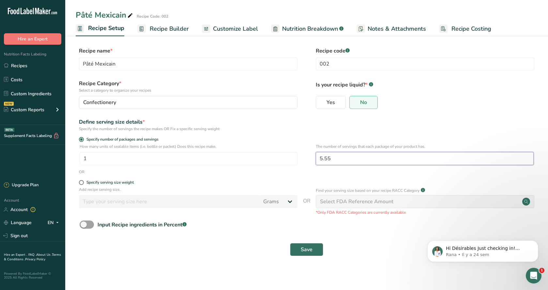
drag, startPoint x: 339, startPoint y: 158, endPoint x: 310, endPoint y: 162, distance: 29.3
click at [316, 162] on input "5.55" at bounding box center [425, 158] width 218 height 13
type input "5.65"
click at [319, 248] on button "Save" at bounding box center [306, 249] width 33 height 13
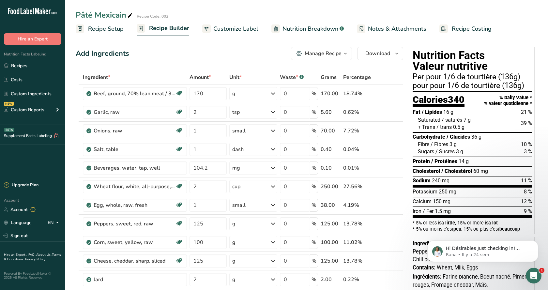
click at [99, 29] on span "Recipe Setup" at bounding box center [106, 28] width 36 height 9
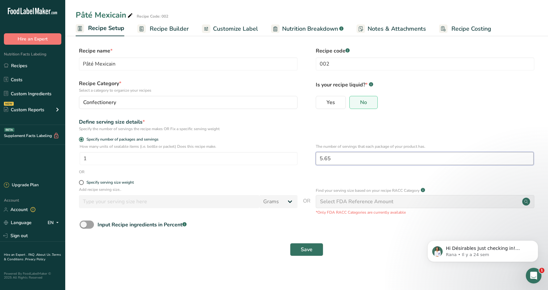
click at [316, 157] on input "5.65" at bounding box center [425, 158] width 218 height 13
type input "5.1"
click at [299, 246] on button "Save" at bounding box center [306, 249] width 33 height 13
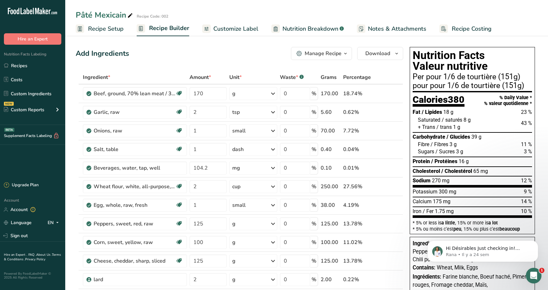
click at [89, 31] on span "Recipe Setup" at bounding box center [106, 28] width 36 height 9
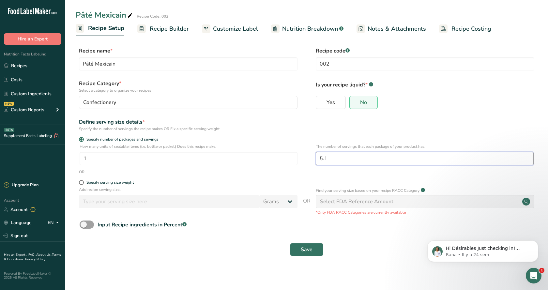
click at [316, 158] on input "5.1" at bounding box center [425, 158] width 218 height 13
type input "5"
click at [301, 255] on button "Save" at bounding box center [306, 249] width 33 height 13
click at [302, 251] on div "Save" at bounding box center [307, 249] width 454 height 13
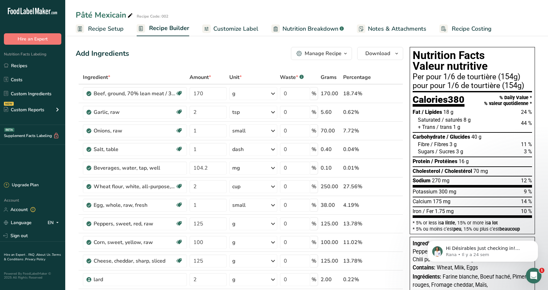
click at [92, 28] on span "Recipe Setup" at bounding box center [106, 28] width 36 height 9
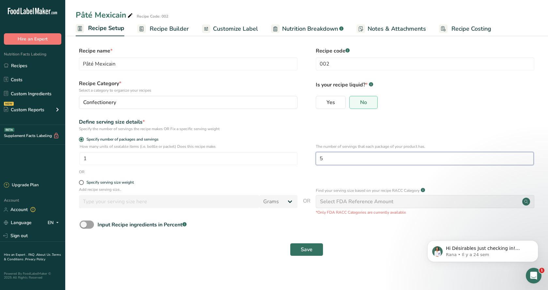
click at [327, 161] on input "5" at bounding box center [425, 158] width 218 height 13
type input "5.05"
click at [306, 251] on span "Save" at bounding box center [307, 250] width 12 height 8
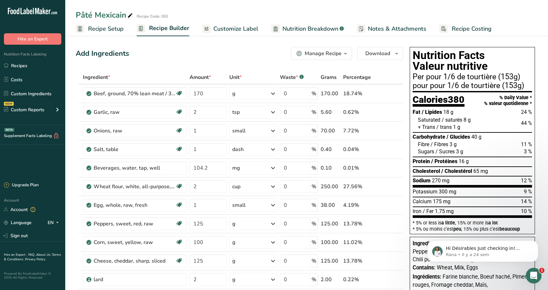
click at [92, 29] on span "Recipe Setup" at bounding box center [106, 28] width 36 height 9
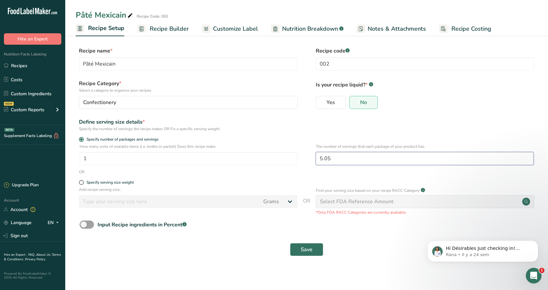
click at [329, 156] on input "5.05" at bounding box center [425, 158] width 218 height 13
drag, startPoint x: 329, startPoint y: 156, endPoint x: 318, endPoint y: 157, distance: 11.5
click at [318, 157] on input "5.05" at bounding box center [425, 158] width 218 height 13
type input "4.98"
click at [310, 248] on span "Save" at bounding box center [307, 250] width 12 height 8
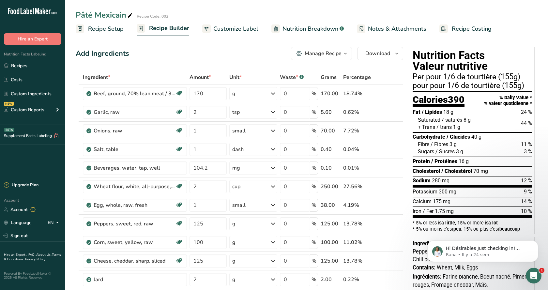
click at [106, 28] on span "Recipe Setup" at bounding box center [106, 28] width 36 height 9
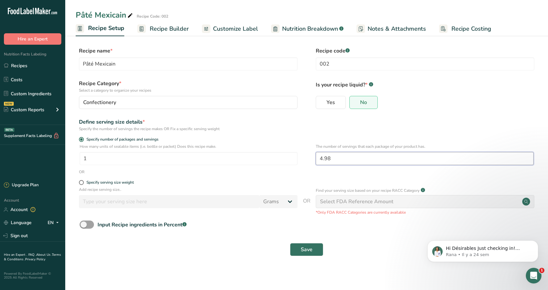
drag, startPoint x: 331, startPoint y: 160, endPoint x: 271, endPoint y: 152, distance: 60.2
click at [316, 152] on input "4.98" at bounding box center [425, 158] width 218 height 13
type input "5.02"
click at [308, 248] on span "Save" at bounding box center [307, 250] width 12 height 8
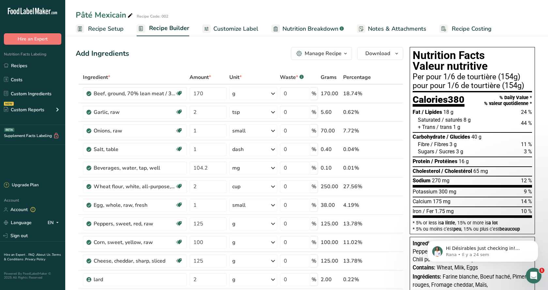
click at [96, 26] on span "Recipe Setup" at bounding box center [106, 28] width 36 height 9
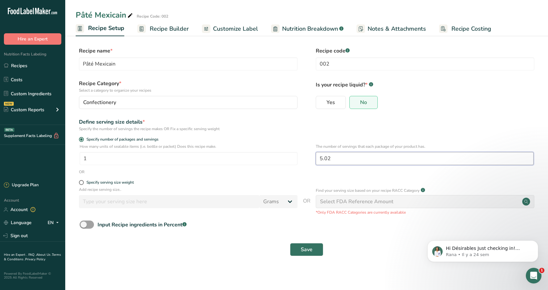
drag, startPoint x: 333, startPoint y: 159, endPoint x: 290, endPoint y: 158, distance: 43.7
click at [316, 158] on input "5.02" at bounding box center [425, 158] width 218 height 13
type input "5"
click at [298, 249] on button "Save" at bounding box center [306, 249] width 33 height 13
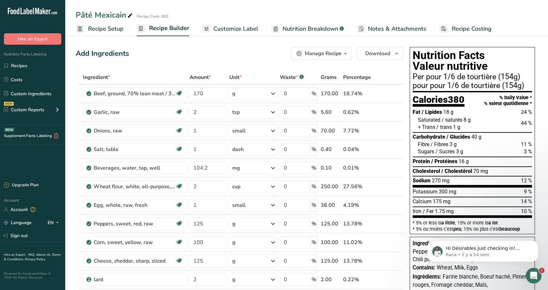
click at [113, 32] on span "Recipe Setup" at bounding box center [106, 28] width 36 height 9
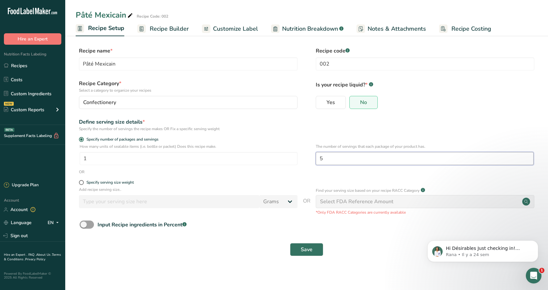
drag, startPoint x: 327, startPoint y: 157, endPoint x: 314, endPoint y: 157, distance: 12.1
click at [316, 157] on input "5" at bounding box center [425, 158] width 218 height 13
type input "4.99"
click at [308, 249] on span "Save" at bounding box center [307, 250] width 12 height 8
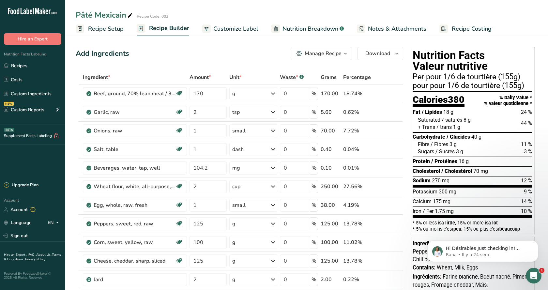
click at [97, 28] on span "Recipe Setup" at bounding box center [106, 28] width 36 height 9
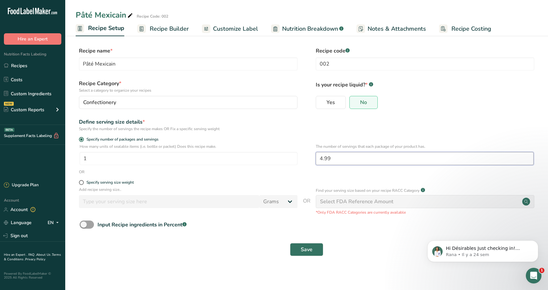
click at [333, 154] on input "4.99" at bounding box center [425, 158] width 218 height 13
type input "4"
type input "5.01"
click at [302, 248] on span "Save" at bounding box center [307, 250] width 12 height 8
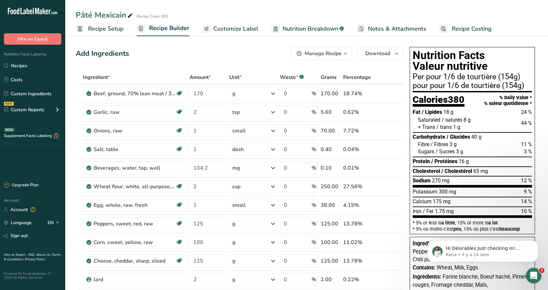
click at [93, 29] on span "Recipe Setup" at bounding box center [106, 28] width 36 height 9
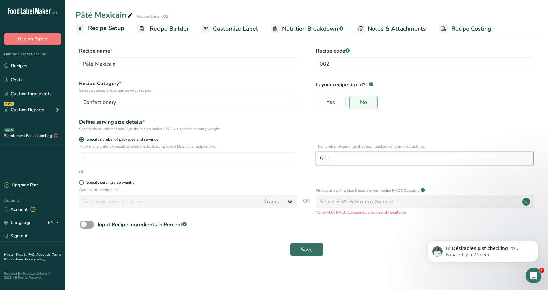
click at [316, 155] on input "5.01" at bounding box center [425, 158] width 218 height 13
drag, startPoint x: 331, startPoint y: 159, endPoint x: 309, endPoint y: 157, distance: 22.2
click at [316, 157] on input "5.01" at bounding box center [425, 158] width 218 height 13
type input "4.98"
click at [305, 249] on span "Save" at bounding box center [307, 250] width 12 height 8
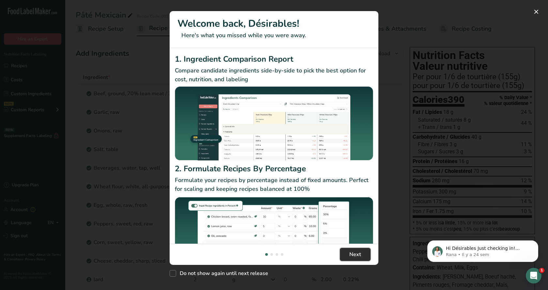
click at [350, 253] on span "Next" at bounding box center [355, 255] width 12 height 8
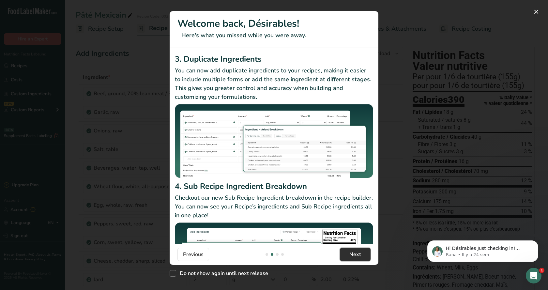
click at [350, 252] on span "Next" at bounding box center [355, 255] width 12 height 8
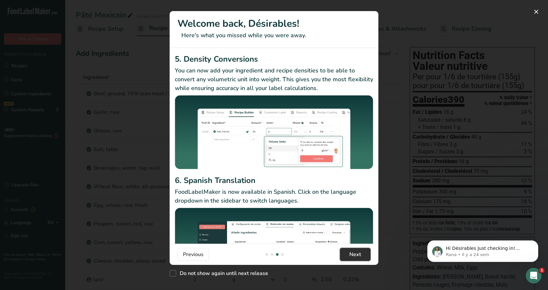
click at [350, 252] on span "Next" at bounding box center [355, 255] width 12 height 8
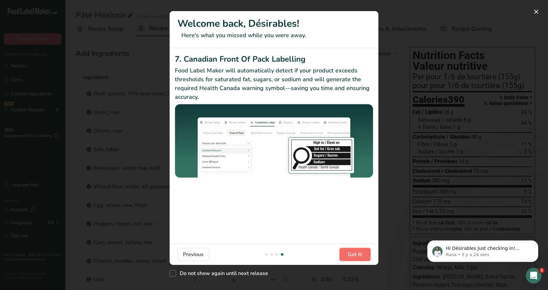
click at [361, 253] on span "Got it!" at bounding box center [355, 255] width 15 height 8
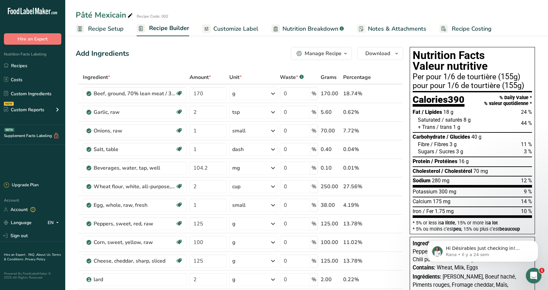
click at [99, 28] on span "Recipe Setup" at bounding box center [106, 28] width 36 height 9
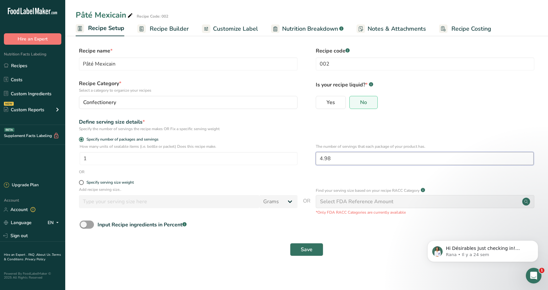
drag, startPoint x: 332, startPoint y: 159, endPoint x: 318, endPoint y: 160, distance: 13.8
click at [318, 160] on input "4.98" at bounding box center [425, 158] width 218 height 13
type input "4.75"
click at [311, 250] on span "Save" at bounding box center [307, 250] width 12 height 8
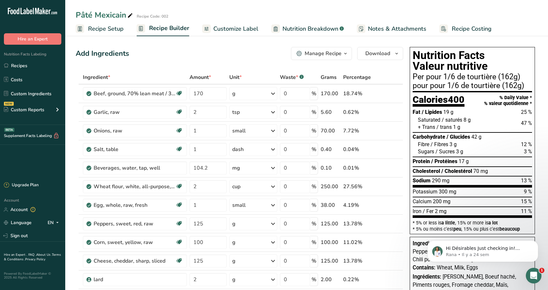
click at [104, 27] on span "Recipe Setup" at bounding box center [106, 28] width 36 height 9
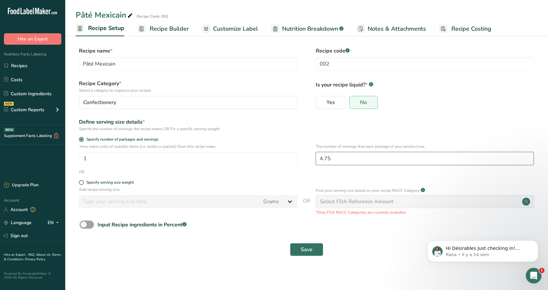
drag, startPoint x: 335, startPoint y: 161, endPoint x: 305, endPoint y: 160, distance: 29.7
click at [316, 160] on input "4.75" at bounding box center [425, 158] width 218 height 13
type input "5.001"
click at [290, 243] on button "Save" at bounding box center [306, 249] width 33 height 13
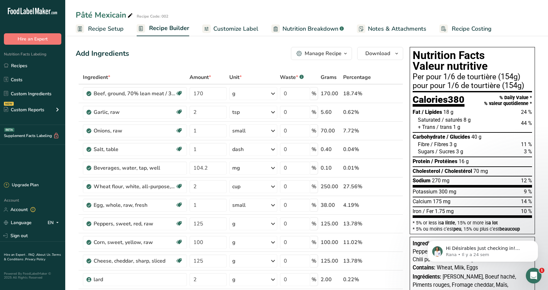
click at [97, 28] on span "Recipe Setup" at bounding box center [106, 28] width 36 height 9
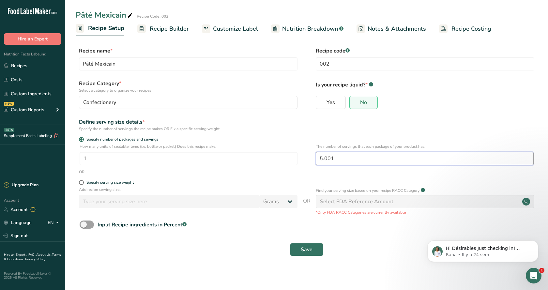
drag, startPoint x: 337, startPoint y: 159, endPoint x: 319, endPoint y: 158, distance: 18.3
click at [319, 158] on input "5.001" at bounding box center [425, 158] width 218 height 13
type input "5.002"
click at [298, 247] on button "Save" at bounding box center [306, 249] width 33 height 13
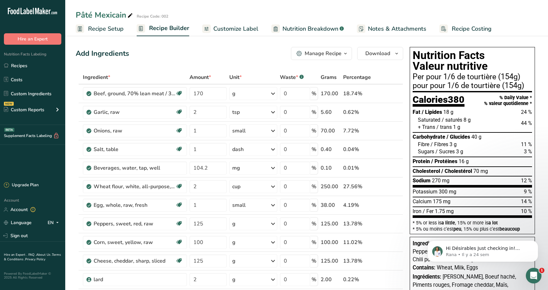
click at [100, 27] on span "Recipe Setup" at bounding box center [106, 28] width 36 height 9
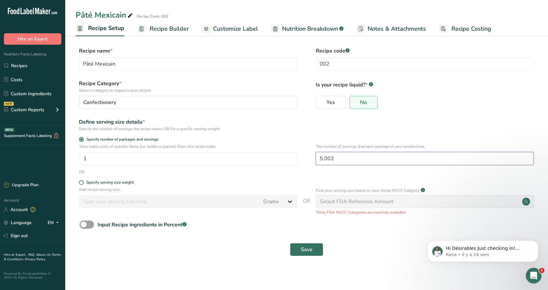
click at [336, 157] on input "5.002" at bounding box center [425, 158] width 218 height 13
type input "5.01"
click at [297, 249] on button "Save" at bounding box center [306, 249] width 33 height 13
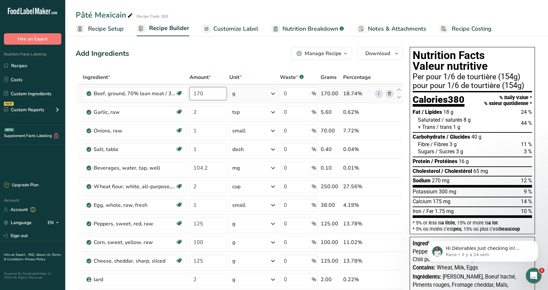
drag, startPoint x: 203, startPoint y: 94, endPoint x: 191, endPoint y: 93, distance: 11.4
click at [191, 93] on input "170" at bounding box center [208, 93] width 37 height 13
type input "154"
click at [249, 60] on div "Add Ingredients Manage Recipe Delete Recipe Duplicate Recipe Scale Recipe Save …" at bounding box center [240, 53] width 328 height 13
click at [228, 27] on span "Customize Label" at bounding box center [235, 28] width 45 height 9
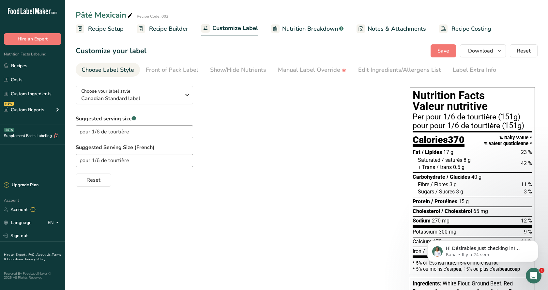
click at [302, 26] on span "Nutrition Breakdown" at bounding box center [310, 28] width 56 height 9
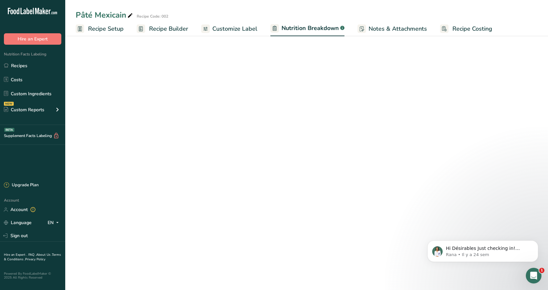
select select "Calories"
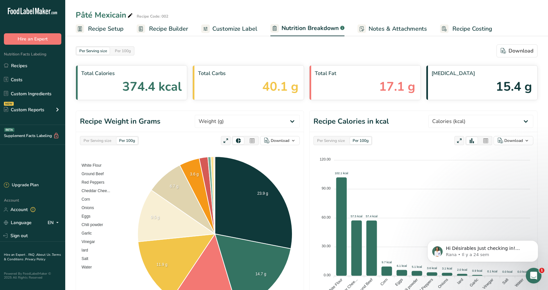
click at [394, 29] on span "Notes & Attachments" at bounding box center [398, 28] width 58 height 9
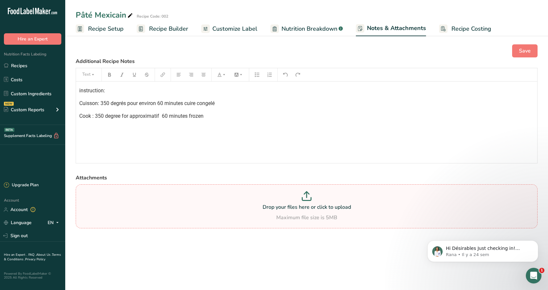
click at [308, 194] on icon at bounding box center [307, 196] width 10 height 10
click at [308, 194] on input "Drop your files here or click to upload Maximum file size is 5MB" at bounding box center [307, 206] width 462 height 44
click at [308, 199] on icon at bounding box center [307, 196] width 10 height 10
click at [308, 199] on input "Drop your files here or click to upload Maximum file size is 5MB" at bounding box center [307, 206] width 462 height 44
click at [111, 28] on span "Recipe Setup" at bounding box center [106, 28] width 36 height 9
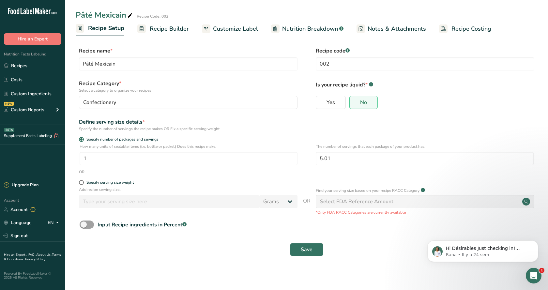
click at [377, 29] on span "Notes & Attachments" at bounding box center [397, 28] width 58 height 9
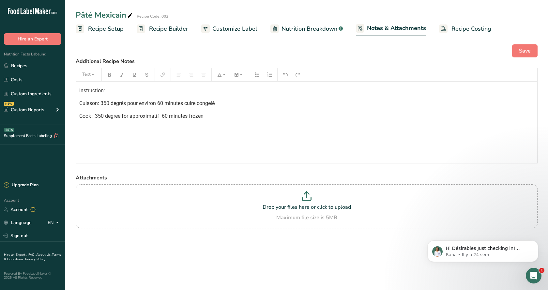
click at [472, 28] on span "Recipe Costing" at bounding box center [471, 28] width 40 height 9
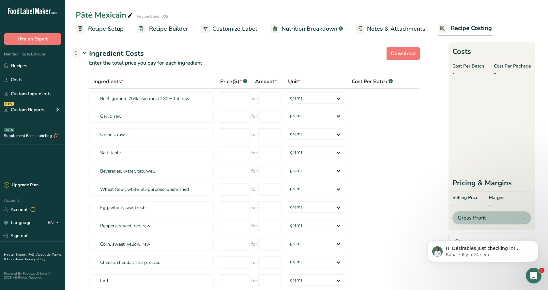
click at [371, 27] on span "Notes & Attachments" at bounding box center [396, 28] width 58 height 9
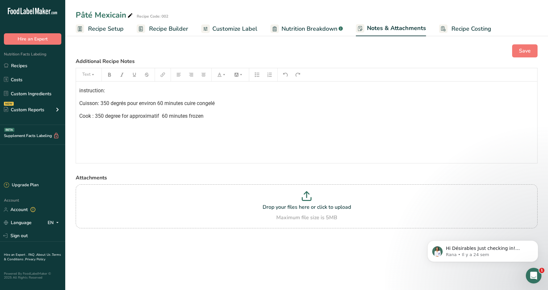
click at [244, 114] on p "Cook : 350 degree for approximatif 60 minutes frozen" at bounding box center [306, 116] width 455 height 8
click at [77, 84] on div "instruction: Cuisson: 350 degrés pour environ 60 minutes cuire congelé Cook : 3…" at bounding box center [306, 123] width 461 height 82
click at [107, 28] on span "Recipe Setup" at bounding box center [106, 28] width 36 height 9
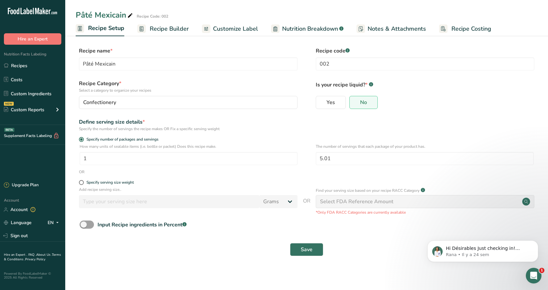
click at [175, 29] on span "Recipe Builder" at bounding box center [169, 28] width 39 height 9
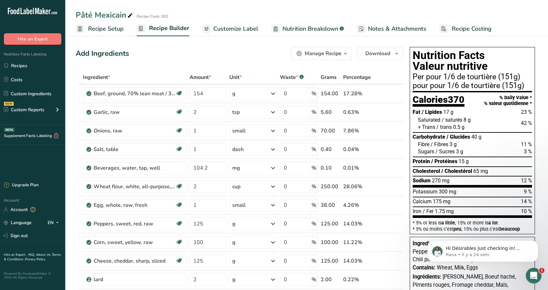
click at [107, 30] on span "Recipe Setup" at bounding box center [106, 28] width 36 height 9
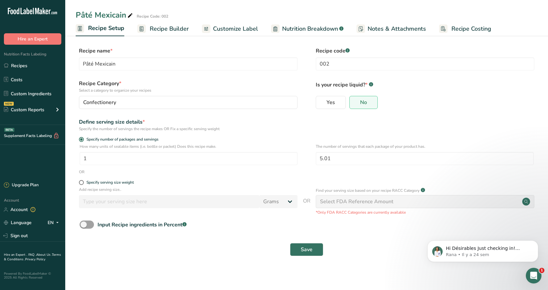
click at [164, 26] on span "Recipe Builder" at bounding box center [169, 28] width 39 height 9
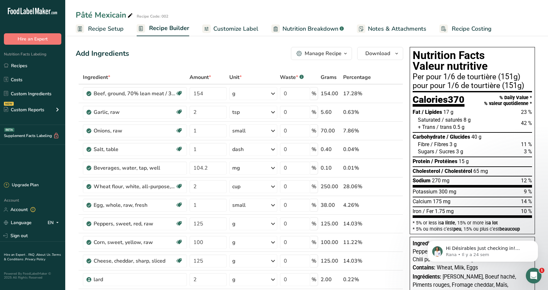
click at [229, 26] on span "Customize Label" at bounding box center [235, 28] width 45 height 9
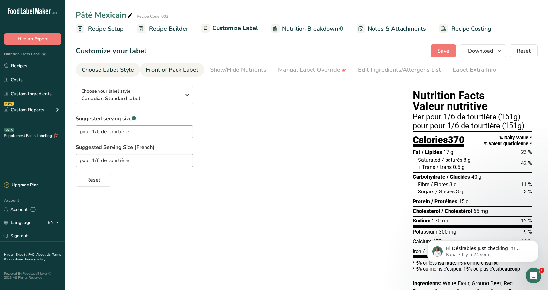
click at [155, 69] on div "Front of Pack Label" at bounding box center [172, 70] width 53 height 9
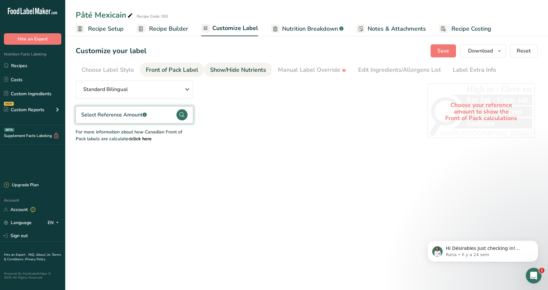
click at [232, 69] on div "Show/Hide Nutrients" at bounding box center [238, 70] width 56 height 9
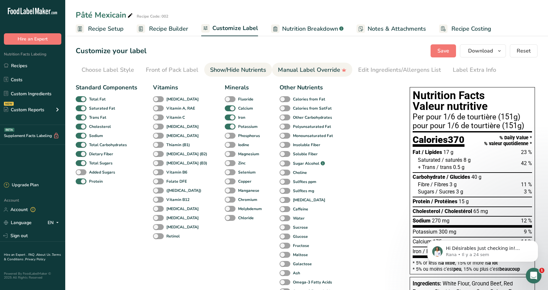
click at [289, 69] on div "Manual Label Override" at bounding box center [312, 70] width 69 height 9
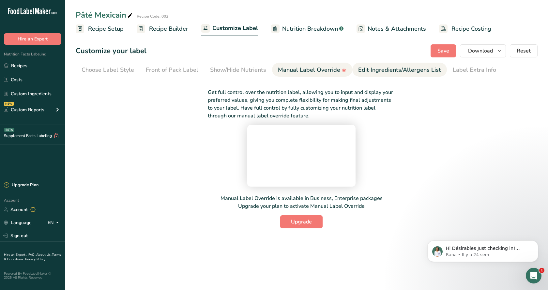
click at [379, 67] on div "Edit Ingredients/Allergens List" at bounding box center [399, 70] width 83 height 9
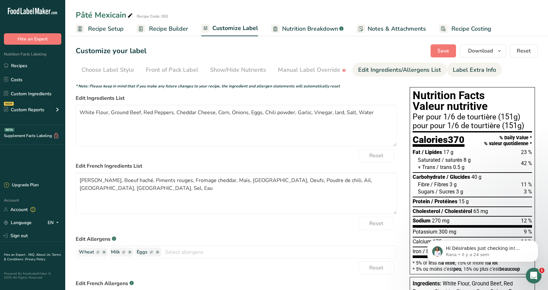
click at [480, 69] on div "Label Extra Info" at bounding box center [474, 70] width 43 height 9
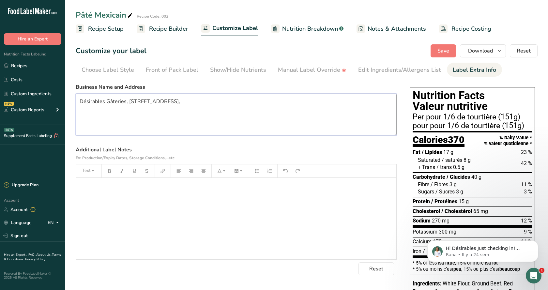
click at [201, 103] on textarea "Désirables Gâteries, 659 rue Shefford, Bromont,Qc," at bounding box center [236, 115] width 321 height 42
click at [78, 101] on textarea "Désirables Gâteries, 659 rue Shefford, Bromont,Qc, J2L1C2" at bounding box center [236, 115] width 321 height 42
click at [293, 29] on span "Nutrition Breakdown" at bounding box center [310, 28] width 56 height 9
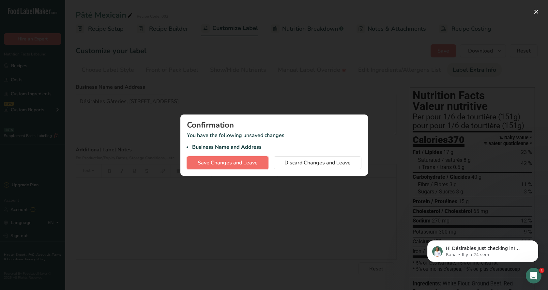
click at [230, 161] on span "Save Changes and Leave" at bounding box center [228, 163] width 60 height 8
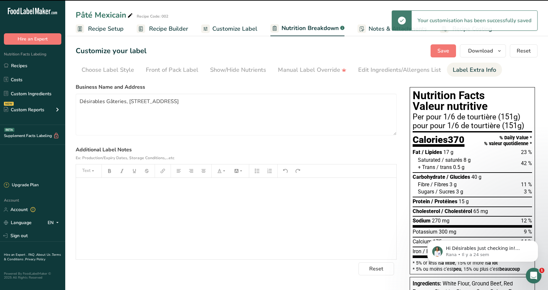
type textarea "Désirables Gâteries, 659 rue Shefford, Bromont,Qc, J2L1C2"
select select "Calories"
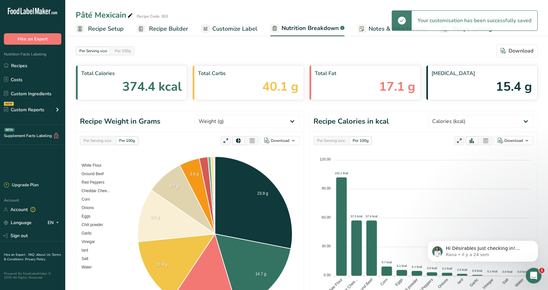
click at [161, 28] on span "Recipe Builder" at bounding box center [168, 28] width 39 height 9
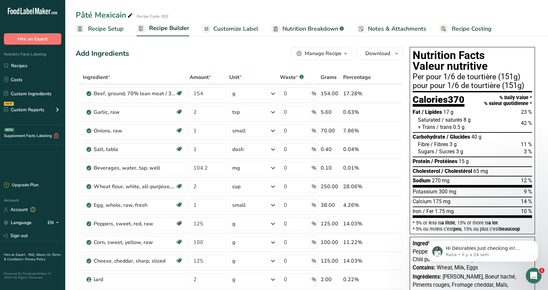
click at [293, 28] on span "Nutrition Breakdown" at bounding box center [311, 28] width 56 height 9
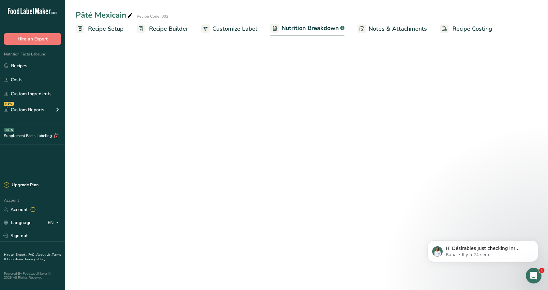
select select "Calories"
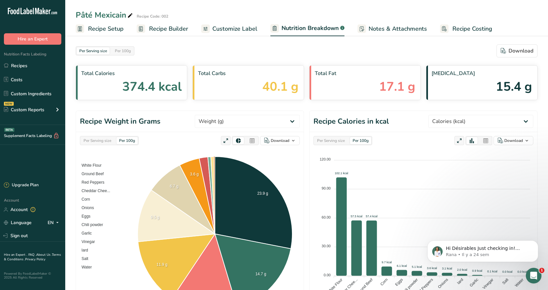
click at [365, 28] on link "Notes & Attachments" at bounding box center [392, 29] width 69 height 15
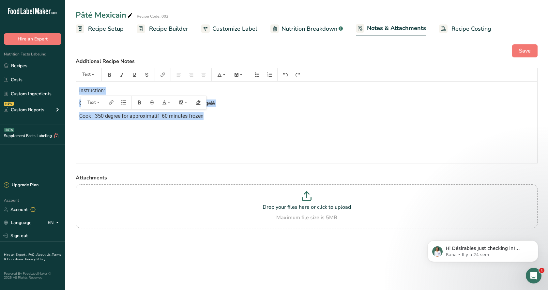
drag, startPoint x: 77, startPoint y: 86, endPoint x: 213, endPoint y: 120, distance: 140.1
click at [213, 120] on div "instruction: Cuisson: 350 degrés pour environ 60 minutes cuire congelé Cook : 3…" at bounding box center [306, 123] width 461 height 82
copy div "instruction: Cuisson: 350 degrés pour environ 60 minutes cuire congelé Cook : 3…"
click at [475, 30] on span "Recipe Costing" at bounding box center [471, 28] width 40 height 9
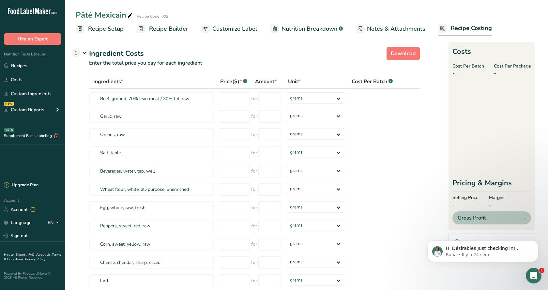
click at [402, 27] on span "Notes & Attachments" at bounding box center [396, 28] width 58 height 9
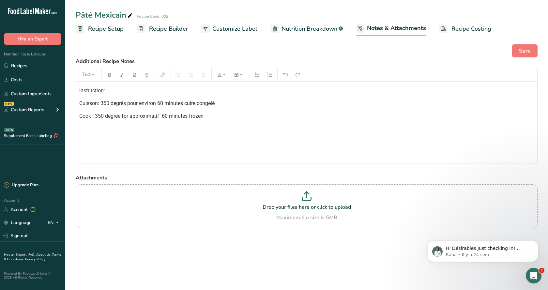
click at [466, 25] on span "Recipe Costing" at bounding box center [471, 28] width 40 height 9
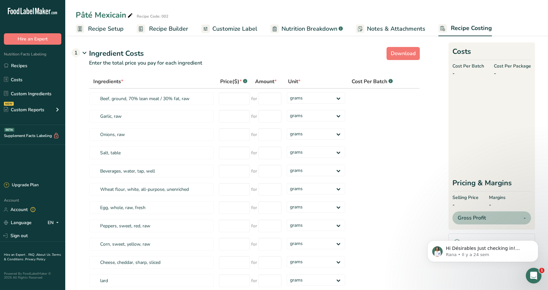
click at [312, 31] on span "Nutrition Breakdown" at bounding box center [310, 28] width 56 height 9
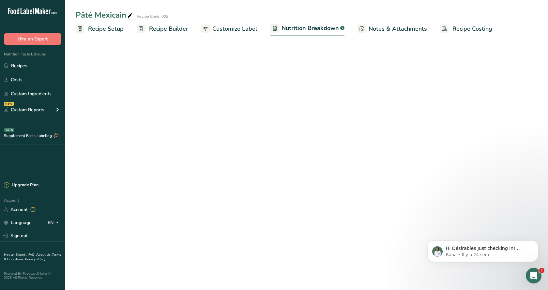
select select "Calories"
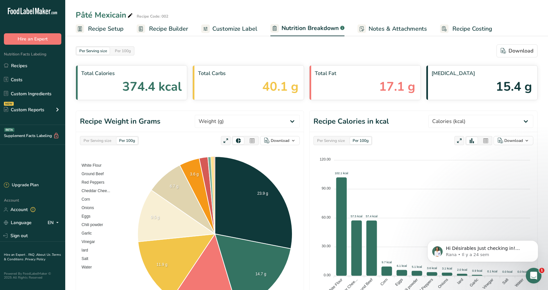
click at [243, 28] on span "Customize Label" at bounding box center [234, 28] width 45 height 9
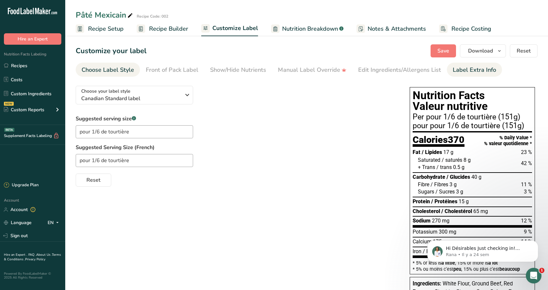
click at [460, 71] on div "Label Extra Info" at bounding box center [474, 70] width 43 height 9
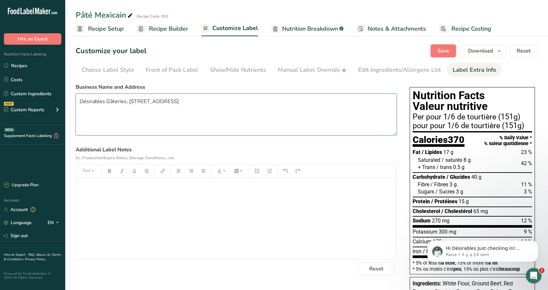
click at [79, 101] on textarea "Désirables Gâteries, 659 rue Shefford, Bromont,Qc, J2L1C2" at bounding box center [236, 115] width 321 height 42
click at [80, 98] on textarea "Désirables Gâteries, 659 rue Shefford, Bromont,Qc, J2L1C2" at bounding box center [236, 115] width 321 height 42
paste textarea "instruction: Cuisson: 350 degrés pour environ 60 minutes cuire congelé Cook : 3…"
click at [79, 99] on textarea "instruction: Cuisson: 350 degrés pour environ 60 minutes cuire congelé Cook : 3…" at bounding box center [236, 115] width 321 height 42
click at [80, 131] on textarea "instruction: Cuisson: 350 degrés pour environ 60 minutes cuire congelé Cook : 3…" at bounding box center [236, 115] width 321 height 42
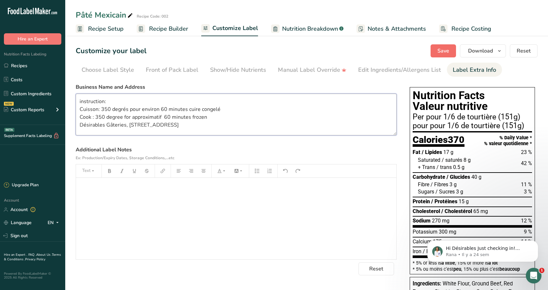
type textarea "instruction: Cuisson: 350 degrés pour environ 60 minutes cuire congelé Cook : 3…"
click at [438, 50] on button "Save" at bounding box center [443, 50] width 25 height 13
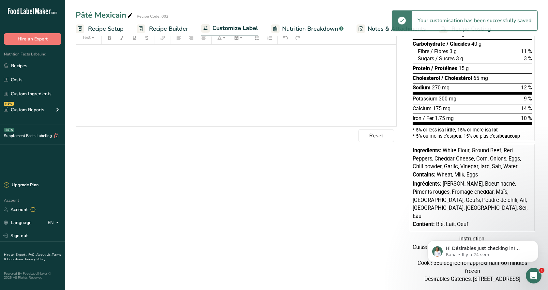
scroll to position [144, 0]
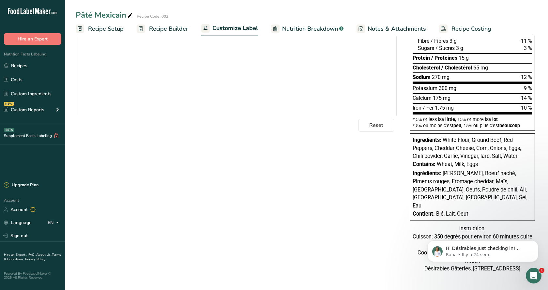
click at [356, 202] on div "Choose your label style Canadian Standard label USA (FDA) Standard FDA label Ta…" at bounding box center [307, 108] width 462 height 343
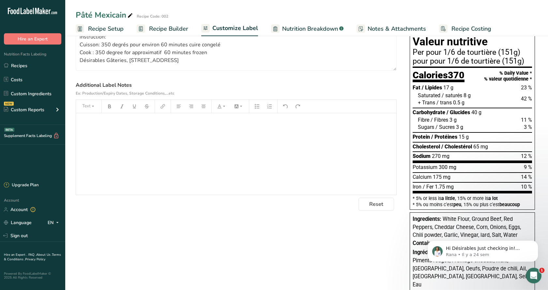
scroll to position [10, 0]
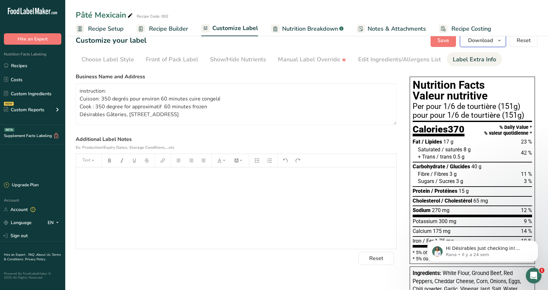
click at [501, 41] on icon "button" at bounding box center [499, 41] width 5 height 8
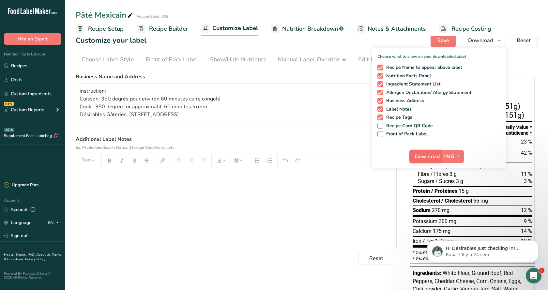
click at [419, 153] on span "Download" at bounding box center [427, 157] width 25 height 8
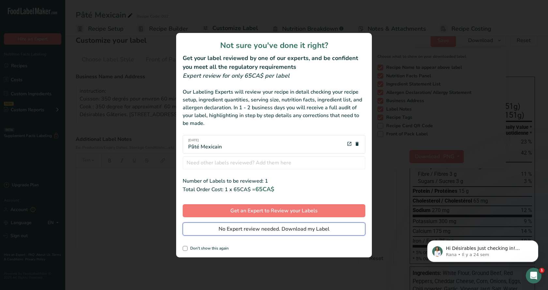
click at [313, 228] on span "No Expert review needed. Download my Label" at bounding box center [274, 229] width 111 height 8
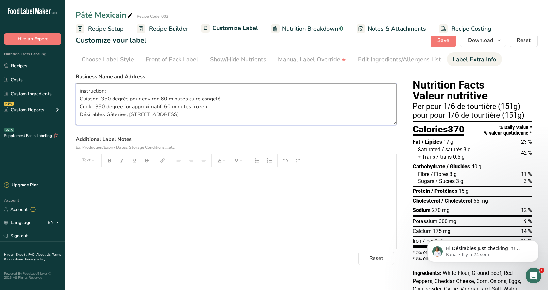
click at [378, 108] on textarea "instruction: Cuisson: 350 degrés pour environ 60 minutes cuire congelé Cook : 3…" at bounding box center [236, 104] width 321 height 42
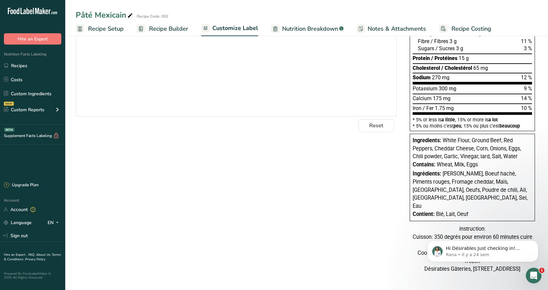
scroll to position [144, 0]
click at [529, 276] on icon "Ouvrir le Messenger Intercom" at bounding box center [533, 274] width 11 height 11
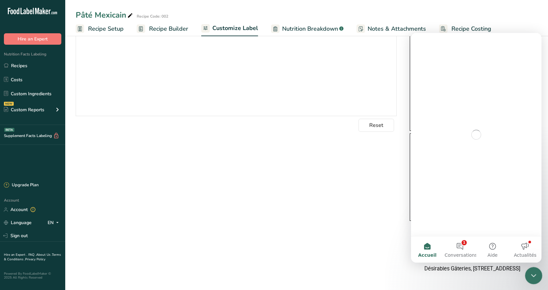
scroll to position [0, 0]
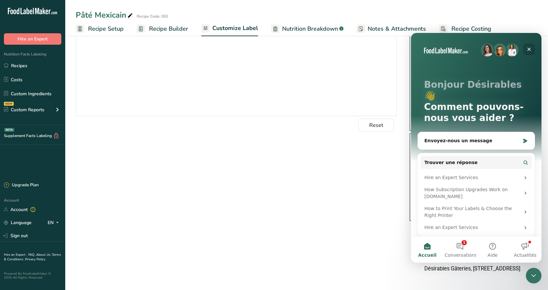
click at [529, 47] on icon "Fermer" at bounding box center [529, 49] width 5 height 5
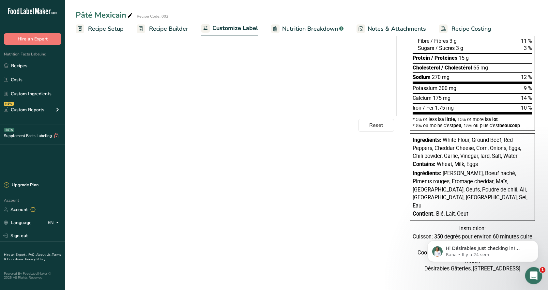
click at [535, 273] on icon "Ouvrir le Messenger Intercom" at bounding box center [533, 274] width 11 height 11
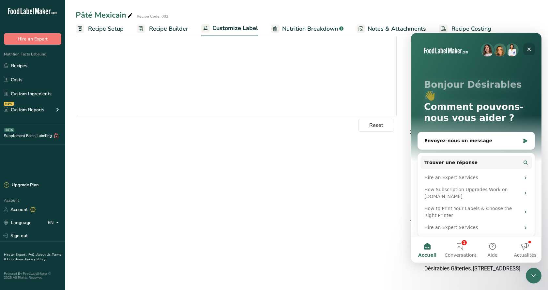
click at [528, 47] on icon "Fermer" at bounding box center [529, 49] width 5 height 5
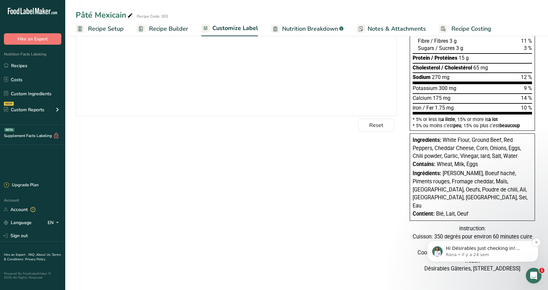
click at [487, 254] on p "Rana • Il y a 24 sem" at bounding box center [488, 255] width 84 height 6
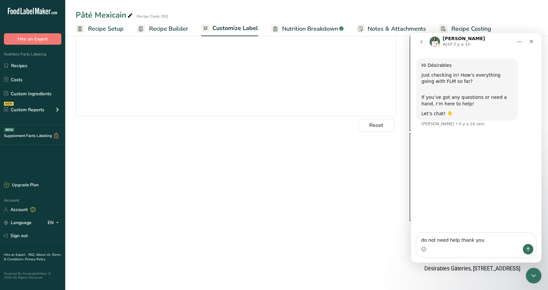
type textarea "do not need help thank you"
click at [530, 250] on icon "Envoyer un message…" at bounding box center [528, 249] width 5 height 5
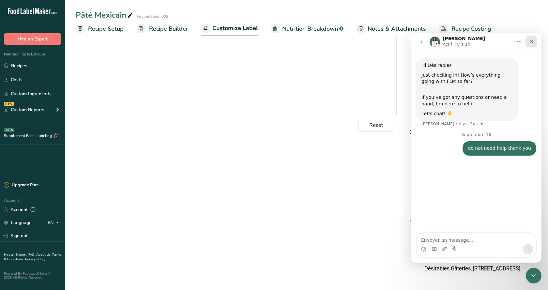
click at [531, 38] on div "Fermer" at bounding box center [532, 42] width 12 height 12
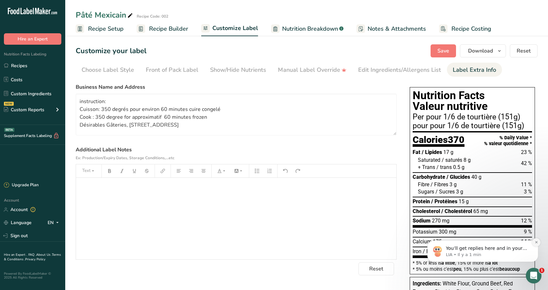
click at [536, 244] on icon "Dismiss notification" at bounding box center [537, 242] width 4 height 4
click at [536, 241] on icon "Dismiss notification" at bounding box center [537, 242] width 4 height 4
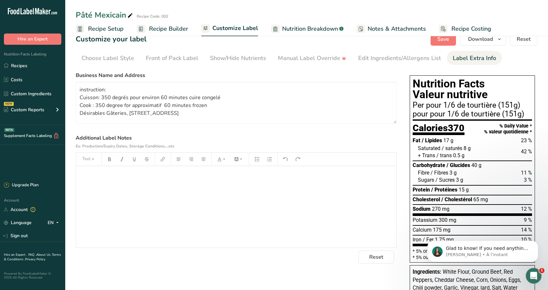
scroll to position [10, 0]
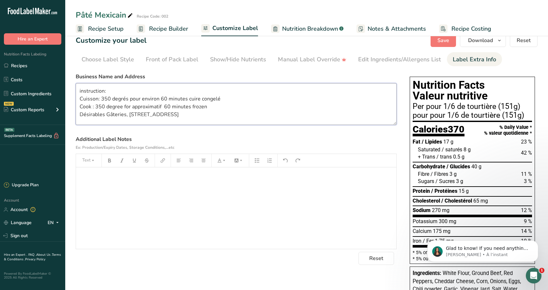
click at [350, 116] on textarea "instruction: Cuisson: 350 degrés pour environ 60 minutes cuire congelé Cook : 3…" at bounding box center [236, 104] width 321 height 42
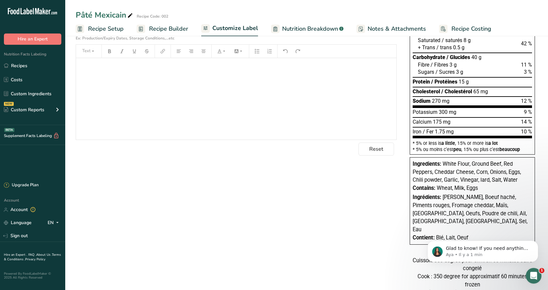
scroll to position [144, 0]
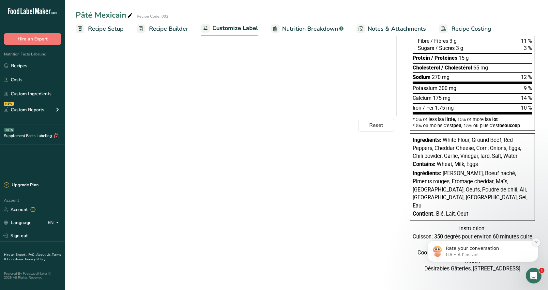
click at [536, 241] on icon "Dismiss notification" at bounding box center [537, 242] width 4 height 4
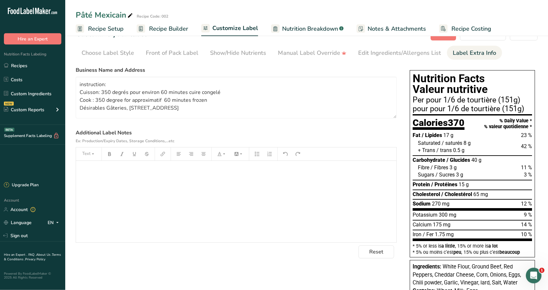
scroll to position [0, 0]
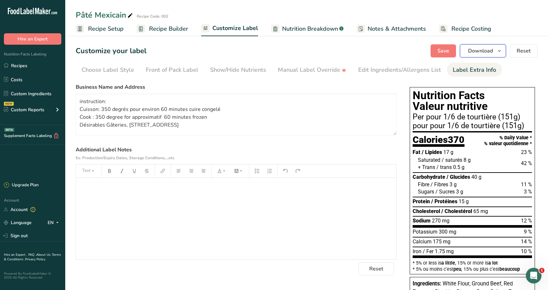
click at [499, 50] on icon "button" at bounding box center [499, 51] width 5 height 8
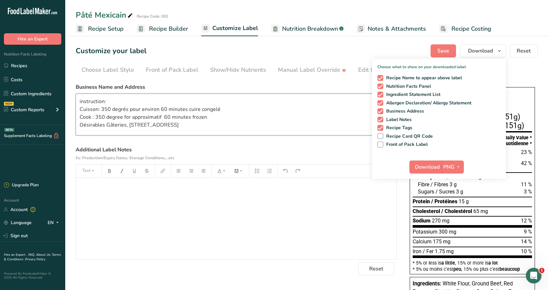
click at [303, 116] on textarea "instruction: Cuisson: 350 degrés pour environ 60 minutes cuire congelé Cook : 3…" at bounding box center [236, 115] width 321 height 42
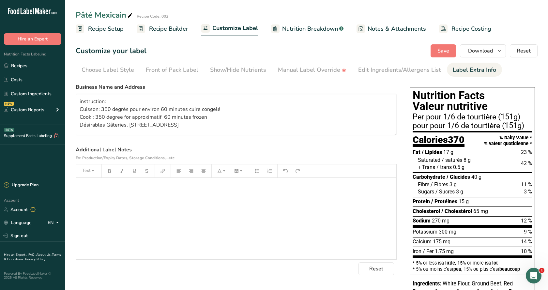
click at [108, 31] on span "Recipe Setup" at bounding box center [106, 28] width 36 height 9
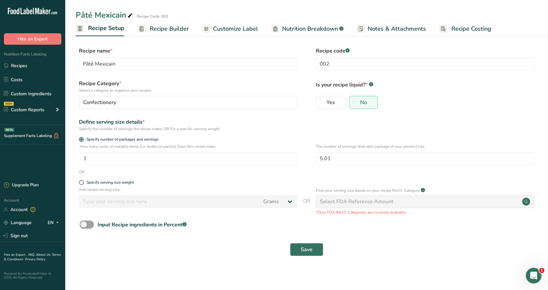
click at [177, 28] on span "Recipe Builder" at bounding box center [169, 28] width 39 height 9
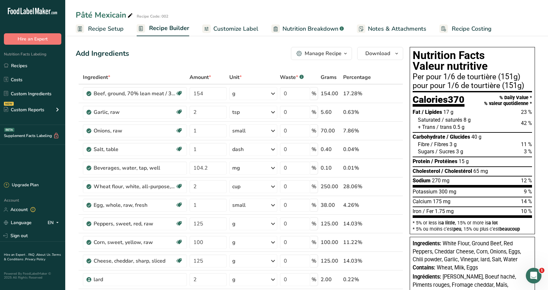
click at [225, 31] on span "Customize Label" at bounding box center [235, 28] width 45 height 9
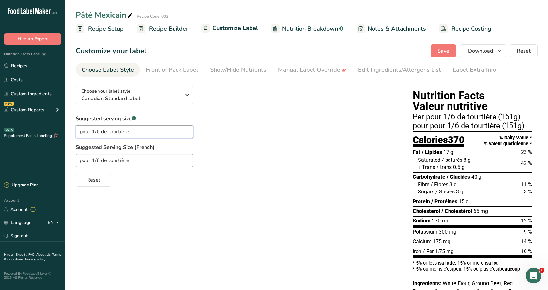
click at [128, 131] on input "pour 1/6 de tourtière" at bounding box center [134, 131] width 117 height 13
type input "pour 1/6 pâté mexicain"
click at [127, 160] on input "pour 1/6 de tourtière" at bounding box center [134, 160] width 117 height 13
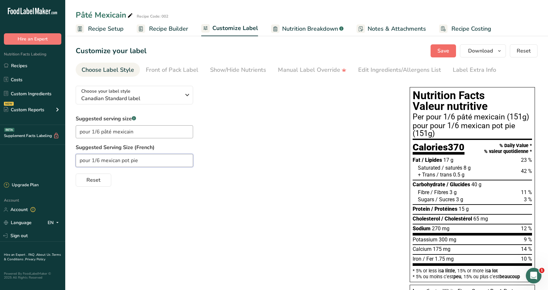
type input "pour 1/6 mexican pot pie"
click at [440, 45] on button "Save" at bounding box center [443, 50] width 25 height 13
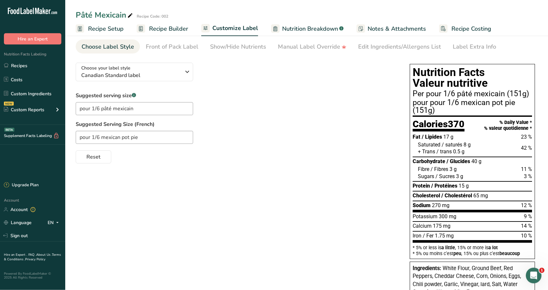
scroll to position [33, 0]
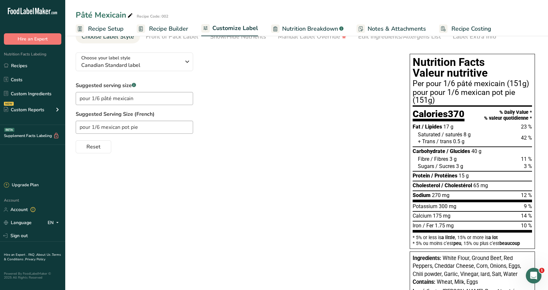
click at [486, 153] on div "Carbohydrate / Glucides 40 g" at bounding box center [472, 151] width 119 height 7
click at [319, 80] on div "Choose your label style Canadian Standard label USA (FDA) Standard FDA label Ta…" at bounding box center [236, 100] width 321 height 106
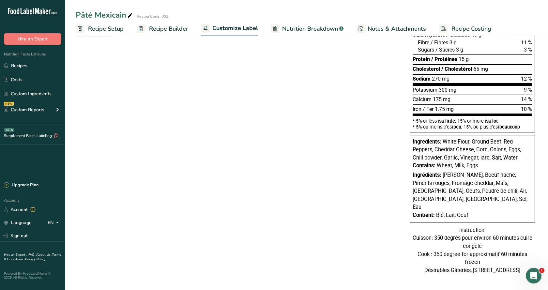
scroll to position [151, 0]
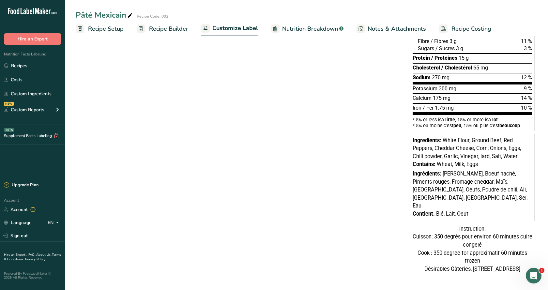
click at [468, 230] on div "instruction: Cuisson: 350 degrés pour environ 60 minutes cuire congelé Cook : 3…" at bounding box center [472, 249] width 125 height 48
click at [390, 213] on div "Choose your label style Canadian Standard label USA (FDA) Standard FDA label Ta…" at bounding box center [307, 105] width 462 height 350
click at [434, 226] on div "instruction: Cuisson: 350 degrés pour environ 60 minutes cuire congelé Cook : 3…" at bounding box center [472, 249] width 125 height 48
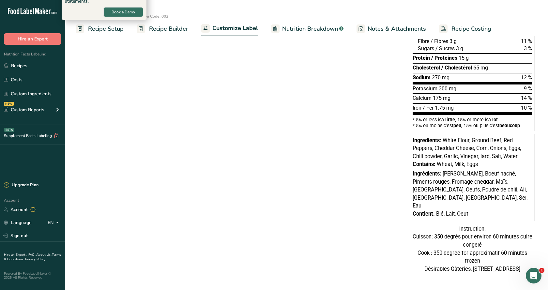
scroll to position [0, 0]
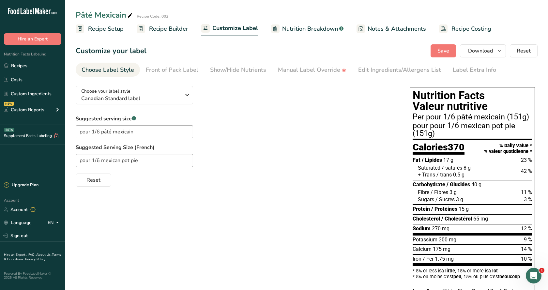
click at [111, 30] on span "Recipe Setup" at bounding box center [106, 28] width 36 height 9
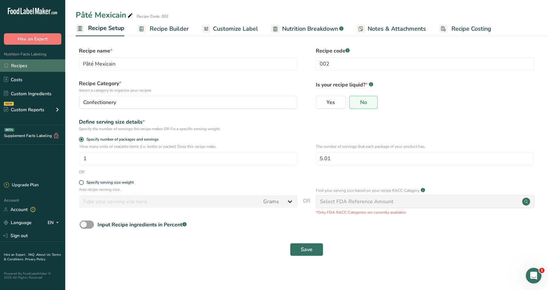
click at [29, 64] on link "Recipes" at bounding box center [32, 65] width 65 height 12
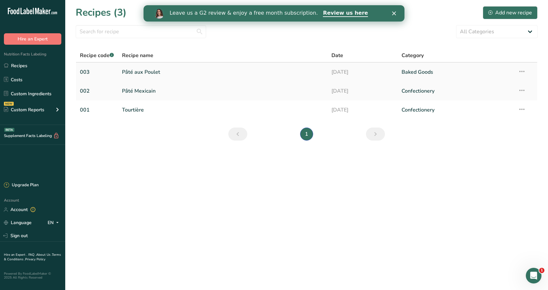
click at [130, 71] on link "Pâté aux Poulet" at bounding box center [223, 72] width 202 height 14
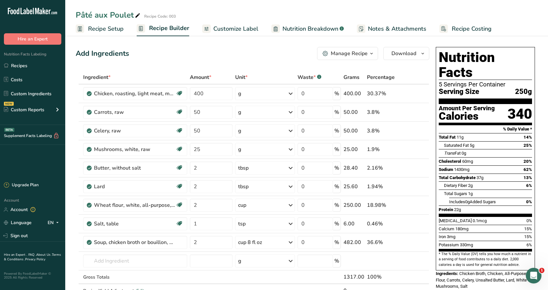
click at [113, 30] on span "Recipe Setup" at bounding box center [106, 28] width 36 height 9
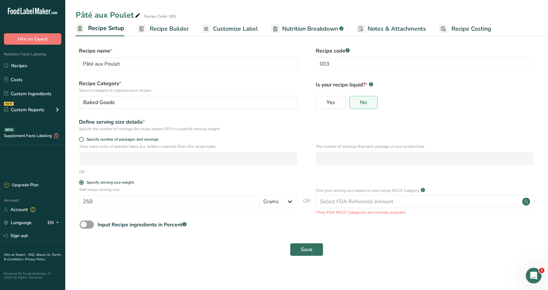
click at [171, 28] on span "Recipe Builder" at bounding box center [169, 28] width 39 height 9
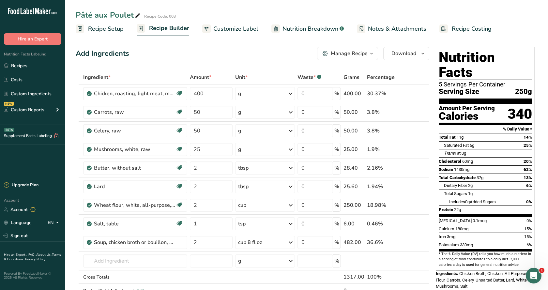
click at [248, 27] on span "Customize Label" at bounding box center [235, 28] width 45 height 9
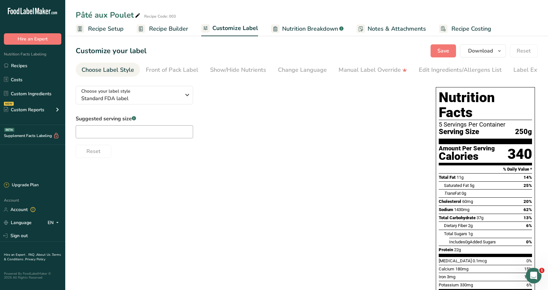
click at [302, 29] on span "Nutrition Breakdown" at bounding box center [310, 28] width 56 height 9
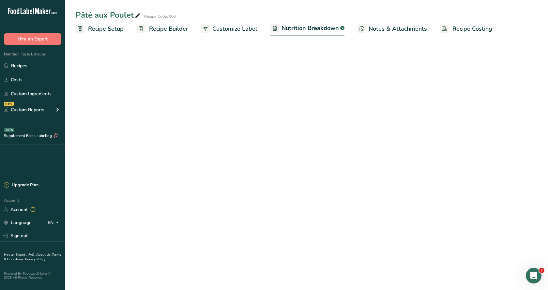
select select "Calories"
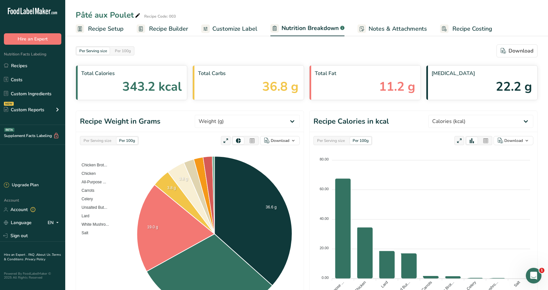
click at [248, 27] on span "Customize Label" at bounding box center [234, 28] width 45 height 9
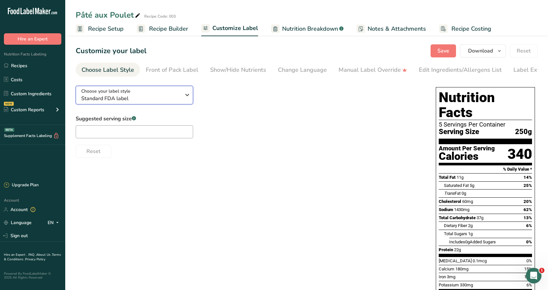
click at [188, 93] on icon "button" at bounding box center [187, 95] width 8 height 12
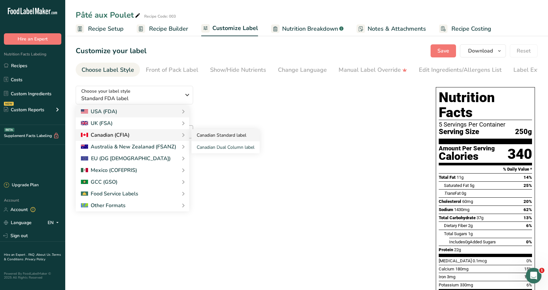
click at [204, 136] on link "Canadian Standard label" at bounding box center [225, 135] width 68 height 12
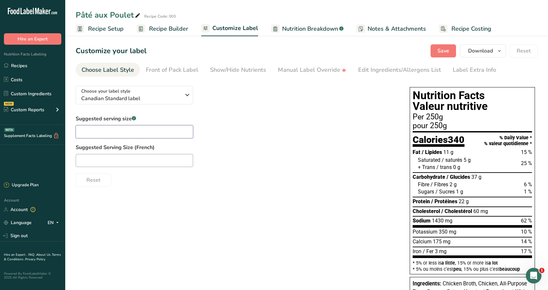
click at [116, 131] on input "text" at bounding box center [134, 131] width 117 height 13
type input "4 serving"
click at [89, 161] on input "text" at bounding box center [134, 160] width 117 height 13
type input "4 morceaux"
click at [452, 52] on button "Save" at bounding box center [443, 50] width 25 height 13
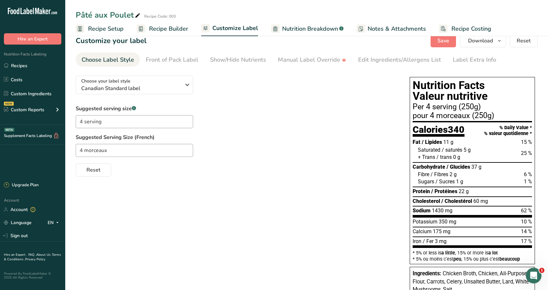
scroll to position [2, 0]
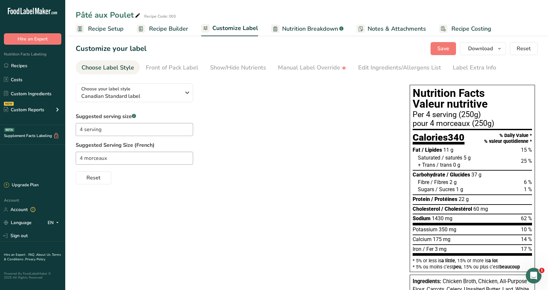
click at [336, 165] on div "Suggested serving size .a-a{fill:#347362;}.b-a{fill:#fff;} 4 serving Suggested …" at bounding box center [236, 149] width 321 height 72
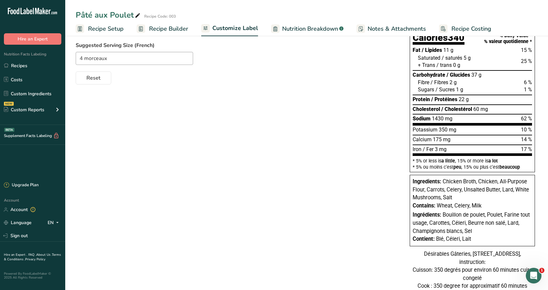
click at [452, 199] on span "Chicken Broth, Chicken, All-Purpose Flour, Carrots, Celery, Unsalted Butter, La…" at bounding box center [471, 189] width 116 height 22
click at [455, 197] on div "Ingredients: Chicken Broth, Chicken, All-Purpose Flour, Carrots, Celery, Unsalt…" at bounding box center [472, 190] width 119 height 24
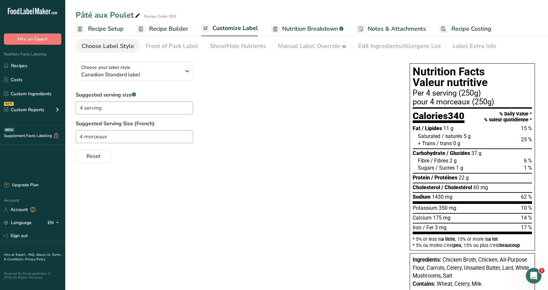
scroll to position [0, 0]
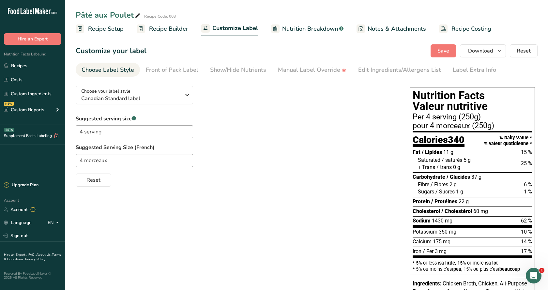
click at [382, 27] on span "Notes & Attachments" at bounding box center [397, 28] width 58 height 9
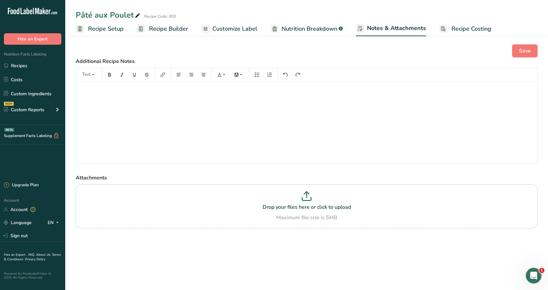
click at [322, 28] on span "Nutrition Breakdown" at bounding box center [310, 28] width 56 height 9
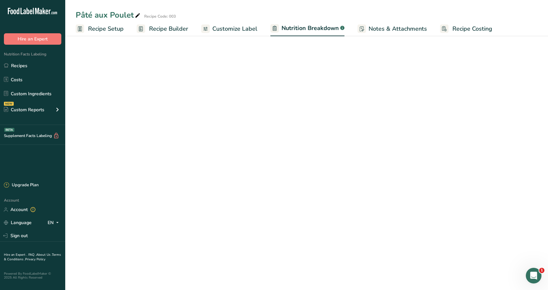
select select "Calories"
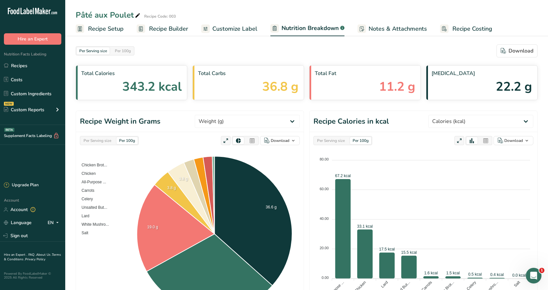
click at [455, 29] on span "Recipe Costing" at bounding box center [472, 28] width 40 height 9
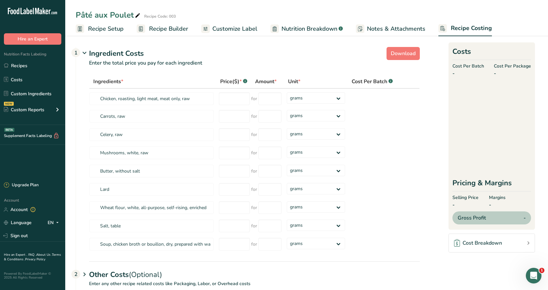
click at [304, 30] on span "Nutrition Breakdown" at bounding box center [310, 28] width 56 height 9
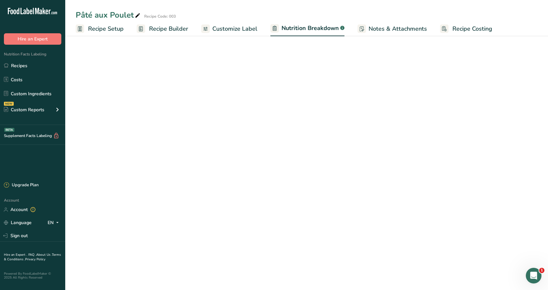
select select "Calories"
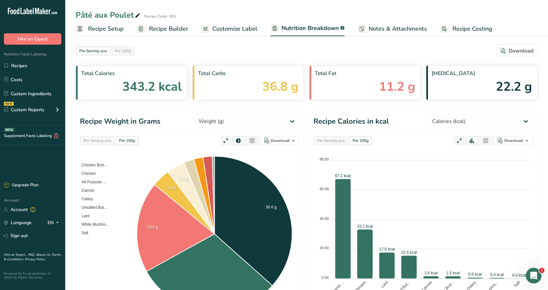
click at [382, 27] on span "Notes & Attachments" at bounding box center [398, 28] width 58 height 9
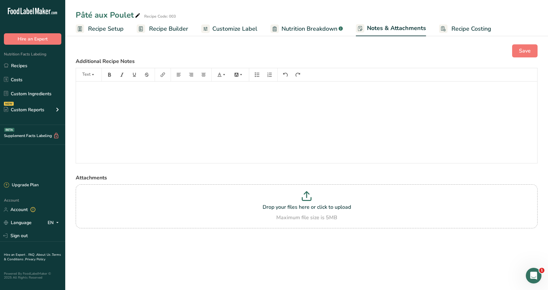
click at [248, 27] on span "Customize Label" at bounding box center [234, 28] width 45 height 9
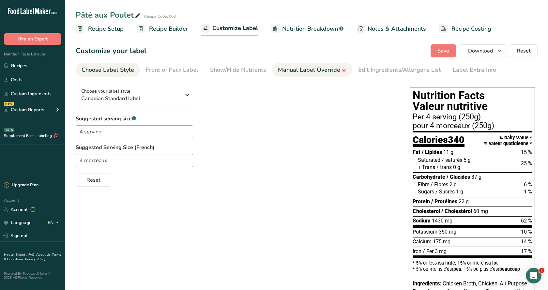
click at [294, 73] on div "Manual Label Override" at bounding box center [312, 70] width 69 height 9
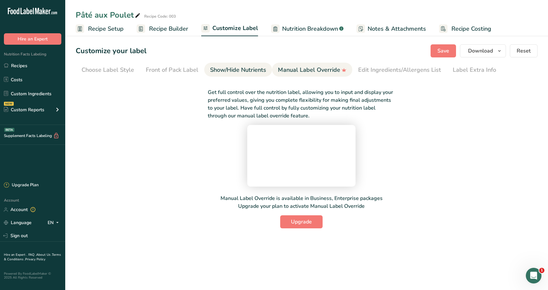
click at [238, 65] on link "Show/Hide Nutrients" at bounding box center [238, 70] width 56 height 15
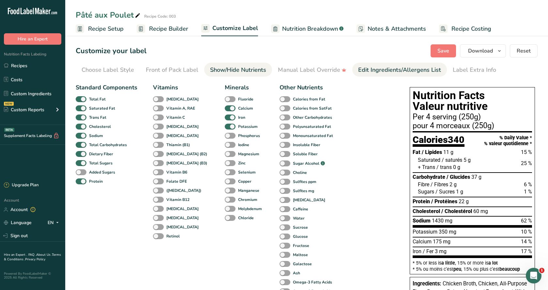
click at [378, 68] on div "Edit Ingredients/Allergens List" at bounding box center [399, 70] width 83 height 9
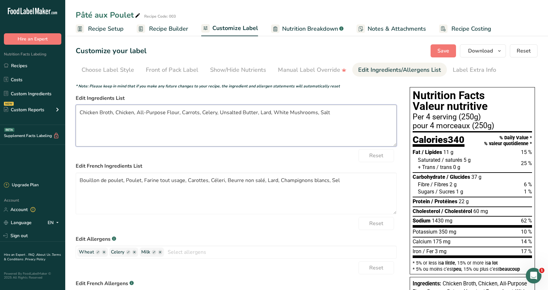
click at [325, 112] on textarea "Chicken Broth, Chicken, All-Purpose Flour, Carrots, Celery, Unsalted Butter, La…" at bounding box center [236, 126] width 321 height 42
type textarea "Chicken Broth, Chicken, All-Purpose Flour, Carrots, Celery, Unsalted Butter, La…"
click at [337, 180] on textarea "Bouillon de poulet, Poulet, Farine tout usage, Carottes, Céleri, Beurre non sal…" at bounding box center [236, 194] width 321 height 42
type textarea "Bouillon de poulet, Poulet, Farine tout usage, Carottes, Céleri, Beurre non sal…"
click at [327, 114] on textarea "Chicken Broth, Chicken, All-Purpose Flour, Carrots, Celery, Unsalted Butter, La…" at bounding box center [236, 126] width 321 height 42
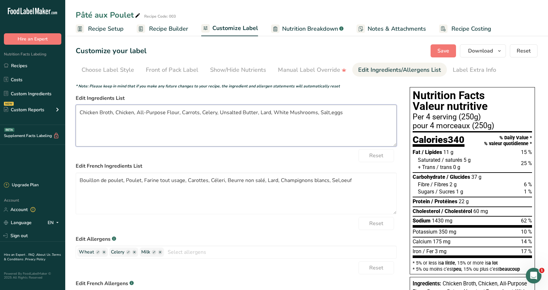
click at [316, 114] on textarea "Chicken Broth, Chicken, All-Purpose Flour, Carrots, Celery, Unsalted Butter, La…" at bounding box center [236, 126] width 321 height 42
click at [270, 112] on textarea "Chicken Broth, Chicken, All-Purpose Flour, Carrots, Celery, Unsalted Butter, La…" at bounding box center [236, 126] width 321 height 42
click at [217, 113] on textarea "Chicken Broth, Chicken, All-Purpose Flour, Carrots, Celery, Unsalted Butter, La…" at bounding box center [236, 126] width 321 height 42
click at [255, 114] on textarea "Chicken Broth, Chicken, All-Purpose Flour, Carrots, Celery,Unsalted Butter, Lar…" at bounding box center [236, 126] width 321 height 42
click at [181, 113] on textarea "Chicken Broth, Chicken, All-Purpose Flour, Carrots, Celery,Unsalted Butter,Lard…" at bounding box center [236, 126] width 321 height 42
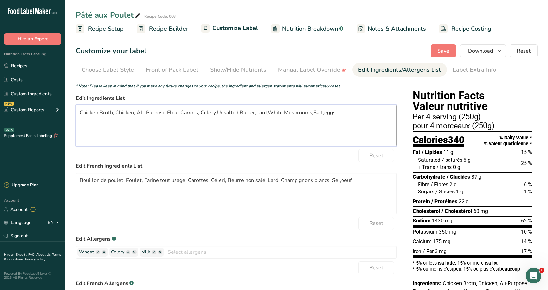
click at [198, 112] on textarea "Chicken Broth, Chicken, All-Purpose Flour,Carrots, Celery,Unsalted Butter,Lard,…" at bounding box center [236, 126] width 321 height 42
click at [114, 112] on textarea "Chicken Broth, Chicken, All-Purpose Flour,Carrots,Celery,Unsalted Butter,Lard,W…" at bounding box center [236, 126] width 321 height 42
click at [219, 131] on textarea "Chicken Broth, Chicken, All-Purpose Flour,Carrots,Celery,Unsalted Butter,Lard,W…" at bounding box center [236, 126] width 321 height 42
type textarea "Chicken Broth, Chicken, All-Purpose Flour,Carrots,Celery,Unsalted Butter,Lard,W…"
click at [441, 46] on button "Save" at bounding box center [443, 50] width 25 height 13
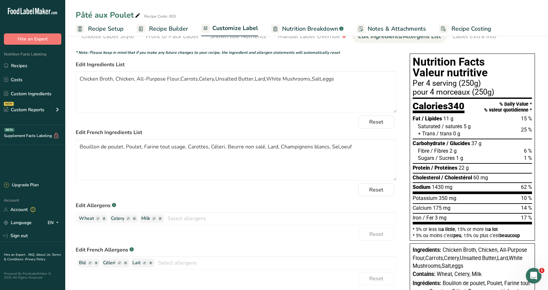
scroll to position [33, 0]
click at [124, 148] on textarea "Bouillon de poulet, Poulet, Farine tout usage, Carottes, Céleri, Beurre non sal…" at bounding box center [236, 160] width 321 height 42
click at [126, 148] on textarea "Bouillon de poulet, Poulet, Farine tout usage, Carottes, Céleri, Beurre non sal…" at bounding box center [236, 160] width 321 height 42
click at [142, 146] on textarea "Bouillon de poulet,Poulet, Farine tout usage, Carottes, Céleri, Beurre non salé…" at bounding box center [236, 160] width 321 height 42
click at [184, 146] on textarea "Bouillon de poulet,Poulet,Farine tout usage, Carottes, Céleri, Beurre non salé,…" at bounding box center [236, 160] width 321 height 42
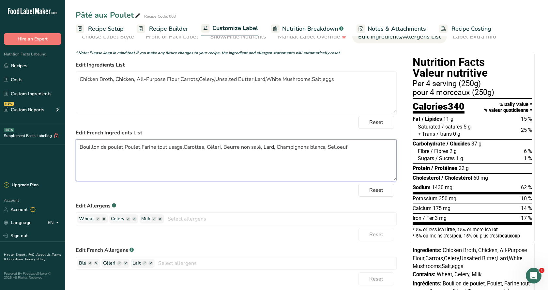
click at [204, 146] on textarea "Bouillon de poulet,Poulet,Farine tout usage,Carottes, Céleri, Beurre non salé, …" at bounding box center [236, 160] width 321 height 42
click at [218, 147] on textarea "Bouillon de poulet,Poulet,Farine tout usage,Carottes,Céleri, Beurre non salé, L…" at bounding box center [236, 160] width 321 height 42
click at [257, 147] on textarea "Bouillon de poulet,Poulet,Farine tout usage,Carottes,Céleri,Beurre non salé, La…" at bounding box center [236, 160] width 321 height 42
click at [268, 146] on textarea "Bouillon de poulet,Poulet,Farine tout usage,Carottes,Céleri,Beurre non salé,Lar…" at bounding box center [236, 160] width 321 height 42
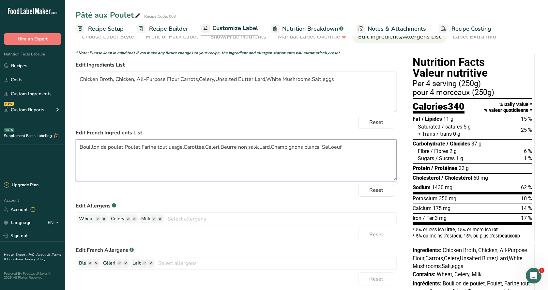
click at [318, 146] on textarea "Bouillon de poulet,Poulet,Farine tout usage,Carottes,Céleri,Beurre non salé,Lar…" at bounding box center [236, 160] width 321 height 42
click at [370, 159] on textarea "Bouillon de poulet,Poulet,Farine tout usage,Carottes,Céleri,Beurre non salé,Lar…" at bounding box center [236, 160] width 321 height 42
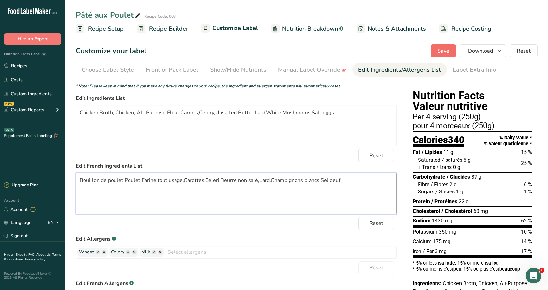
type textarea "Bouillon de poulet,Poulet,Farine tout usage,Carottes,Céleri,Beurre non salé,Lar…"
click at [445, 52] on span "Save" at bounding box center [443, 51] width 12 height 8
click at [171, 27] on span "Recipe Builder" at bounding box center [168, 28] width 39 height 9
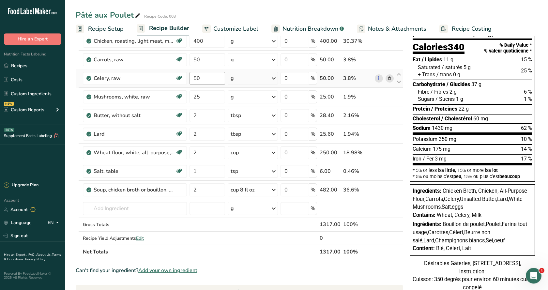
scroll to position [52, 0]
click at [201, 170] on input "1" at bounding box center [208, 171] width 36 height 13
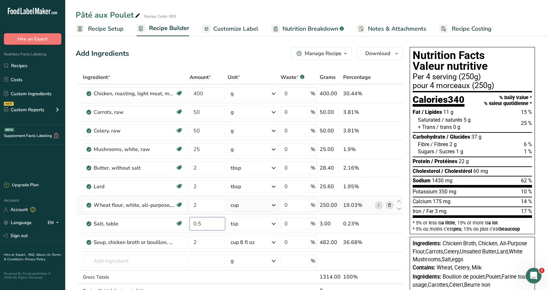
scroll to position [67, 0]
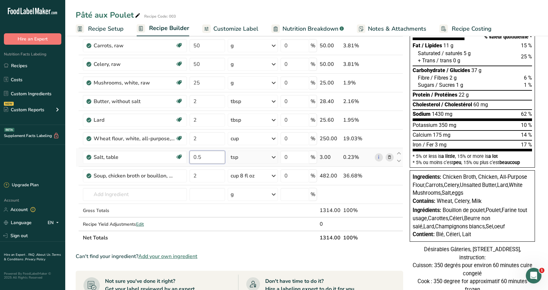
click at [208, 158] on input "0.5" at bounding box center [208, 157] width 36 height 13
type input "0"
type input "0.5"
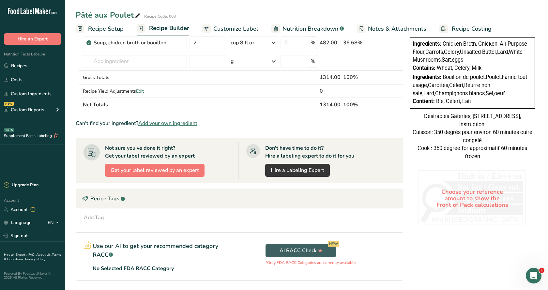
scroll to position [33, 0]
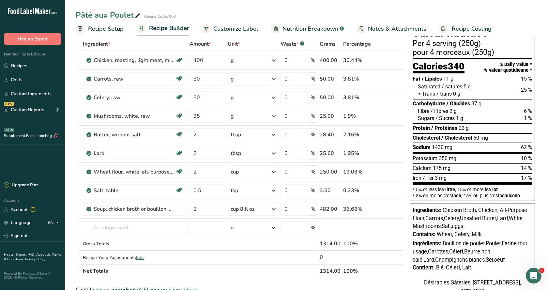
click at [314, 29] on span "Nutrition Breakdown" at bounding box center [311, 28] width 56 height 9
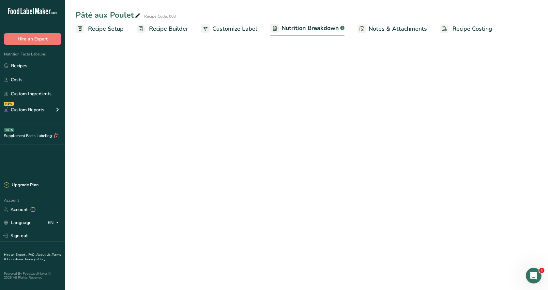
select select "Calories"
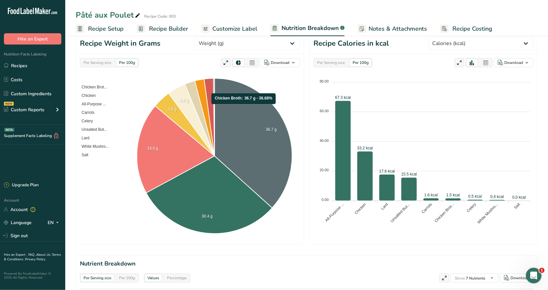
scroll to position [80, 0]
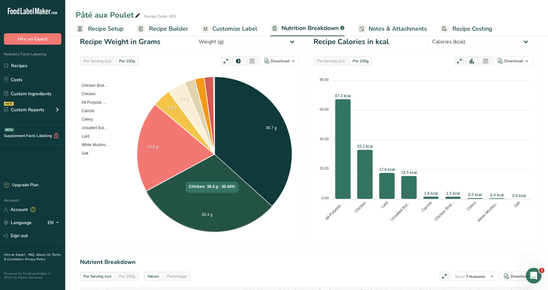
click at [212, 196] on icon at bounding box center [209, 193] width 126 height 78
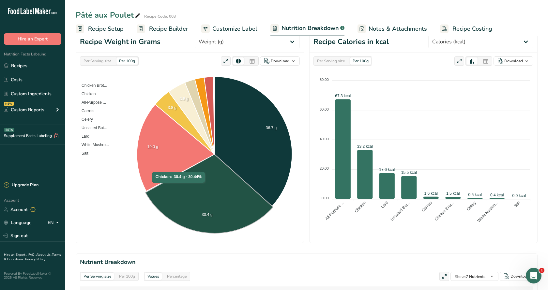
click at [186, 183] on icon at bounding box center [209, 193] width 128 height 79
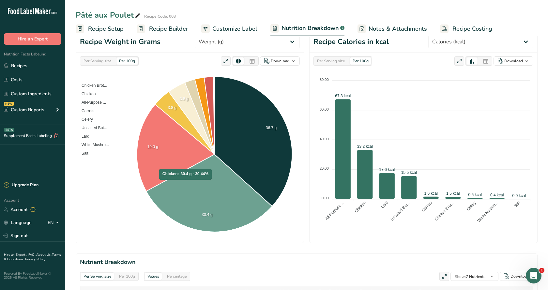
click at [220, 185] on icon at bounding box center [209, 193] width 126 height 78
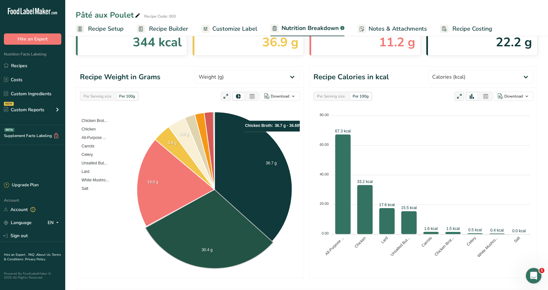
scroll to position [0, 0]
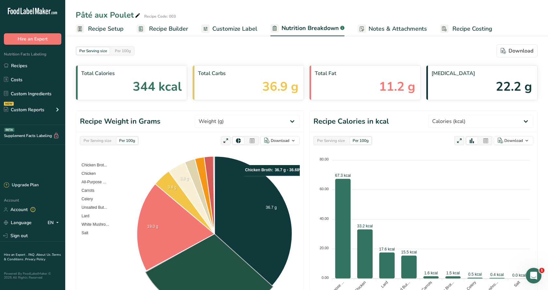
click at [157, 28] on span "Recipe Builder" at bounding box center [168, 28] width 39 height 9
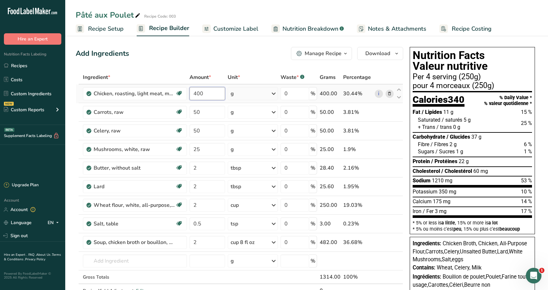
drag, startPoint x: 204, startPoint y: 92, endPoint x: 192, endPoint y: 93, distance: 11.4
click at [192, 93] on input "400" at bounding box center [208, 93] width 36 height 13
click at [208, 96] on input "400" at bounding box center [208, 93] width 36 height 13
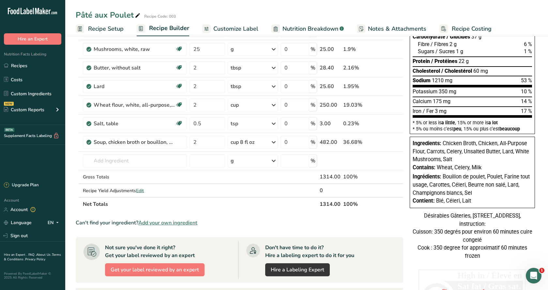
scroll to position [166, 0]
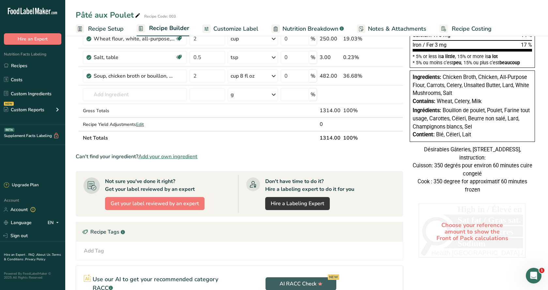
click at [489, 220] on div "Choose your reference amount to show the Front of Pack calculations" at bounding box center [473, 231] width 108 height 57
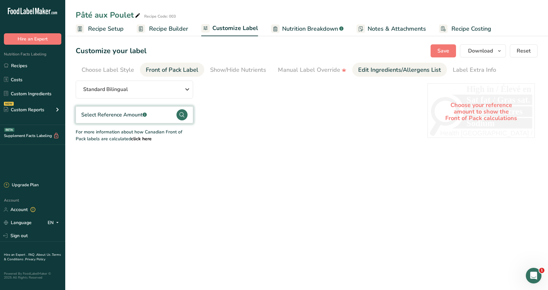
click at [392, 75] on link "Edit Ingredients/Allergens List" at bounding box center [399, 70] width 83 height 15
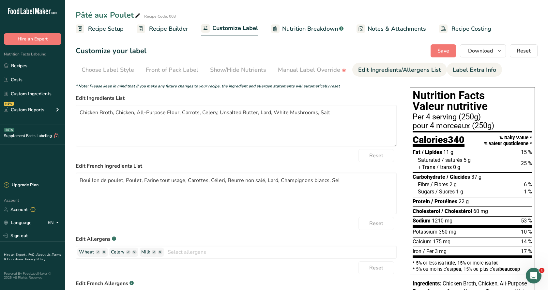
click at [460, 72] on div "Label Extra Info" at bounding box center [474, 70] width 43 height 9
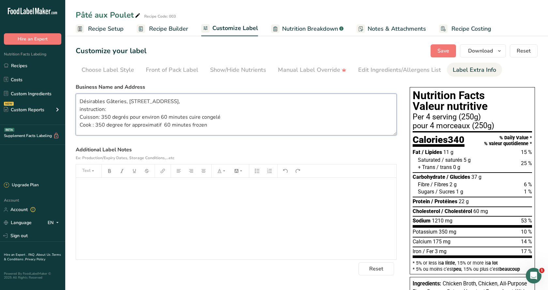
drag, startPoint x: 79, startPoint y: 100, endPoint x: 214, endPoint y: 129, distance: 138.1
click at [214, 129] on textarea "Désirables Gâteries, [STREET_ADDRESS], instruction: Cuisson: 350 degrés pour en…" at bounding box center [236, 115] width 321 height 42
click at [204, 100] on textarea "Désirables Gâteries, [STREET_ADDRESS], instruction: Cuisson: 350 degrés pour en…" at bounding box center [236, 115] width 321 height 42
drag, startPoint x: 79, startPoint y: 101, endPoint x: 221, endPoint y: 128, distance: 144.7
click at [221, 128] on textarea "Désirables Gâteries, [STREET_ADDRESS] instruction: Cuisson: 350 degrés pour env…" at bounding box center [236, 115] width 321 height 42
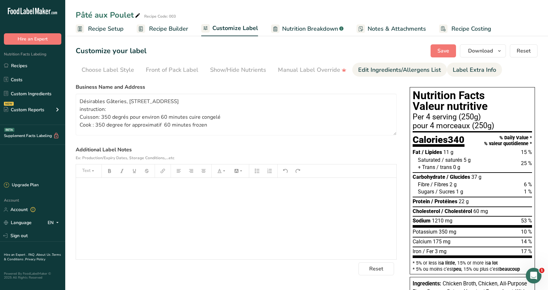
click at [370, 69] on div "Edit Ingredients/Allergens List" at bounding box center [399, 70] width 83 height 9
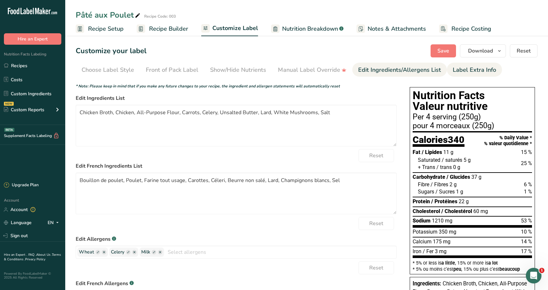
click at [471, 69] on div "Label Extra Info" at bounding box center [474, 70] width 43 height 9
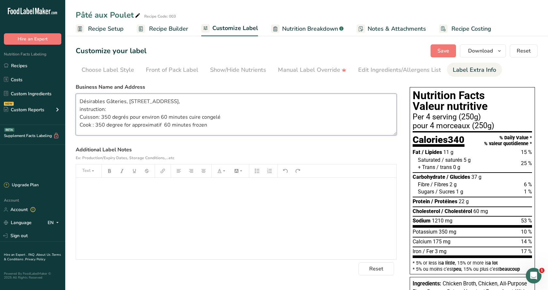
click at [203, 102] on textarea "Désirables Gâteries, [STREET_ADDRESS], instruction: Cuisson: 350 degrés pour en…" at bounding box center [236, 115] width 321 height 42
click at [201, 100] on textarea "Désirables Gâteries, [STREET_ADDRESS] instruction: Cuisson: 350 degrés pour env…" at bounding box center [236, 115] width 321 height 42
type textarea "Désirables Gâteries, [STREET_ADDRESS] instruction: Cuisson: 350 degrés pour env…"
click at [437, 50] on button "Save" at bounding box center [443, 50] width 25 height 13
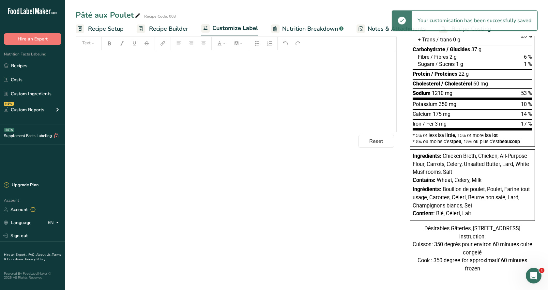
scroll to position [144, 0]
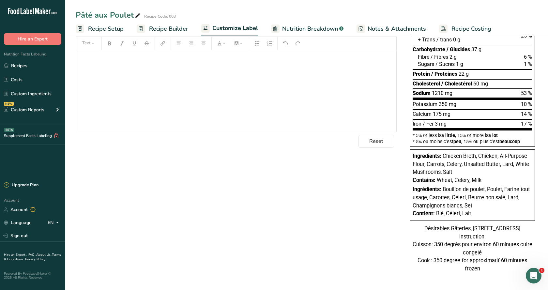
click at [432, 152] on div "Ingredients: Chicken Broth, Chicken, All-Purpose Flour, Carrots, Celery, Unsalt…" at bounding box center [472, 164] width 119 height 24
click at [474, 250] on div "Désirables Gâteries, [STREET_ADDRESS] instruction: Cuisson: 350 degrés pour env…" at bounding box center [472, 249] width 125 height 48
click at [454, 229] on div "Désirables Gâteries, [STREET_ADDRESS] instruction: Cuisson: 350 degrés pour env…" at bounding box center [472, 249] width 125 height 48
